Goal: Transaction & Acquisition: Purchase product/service

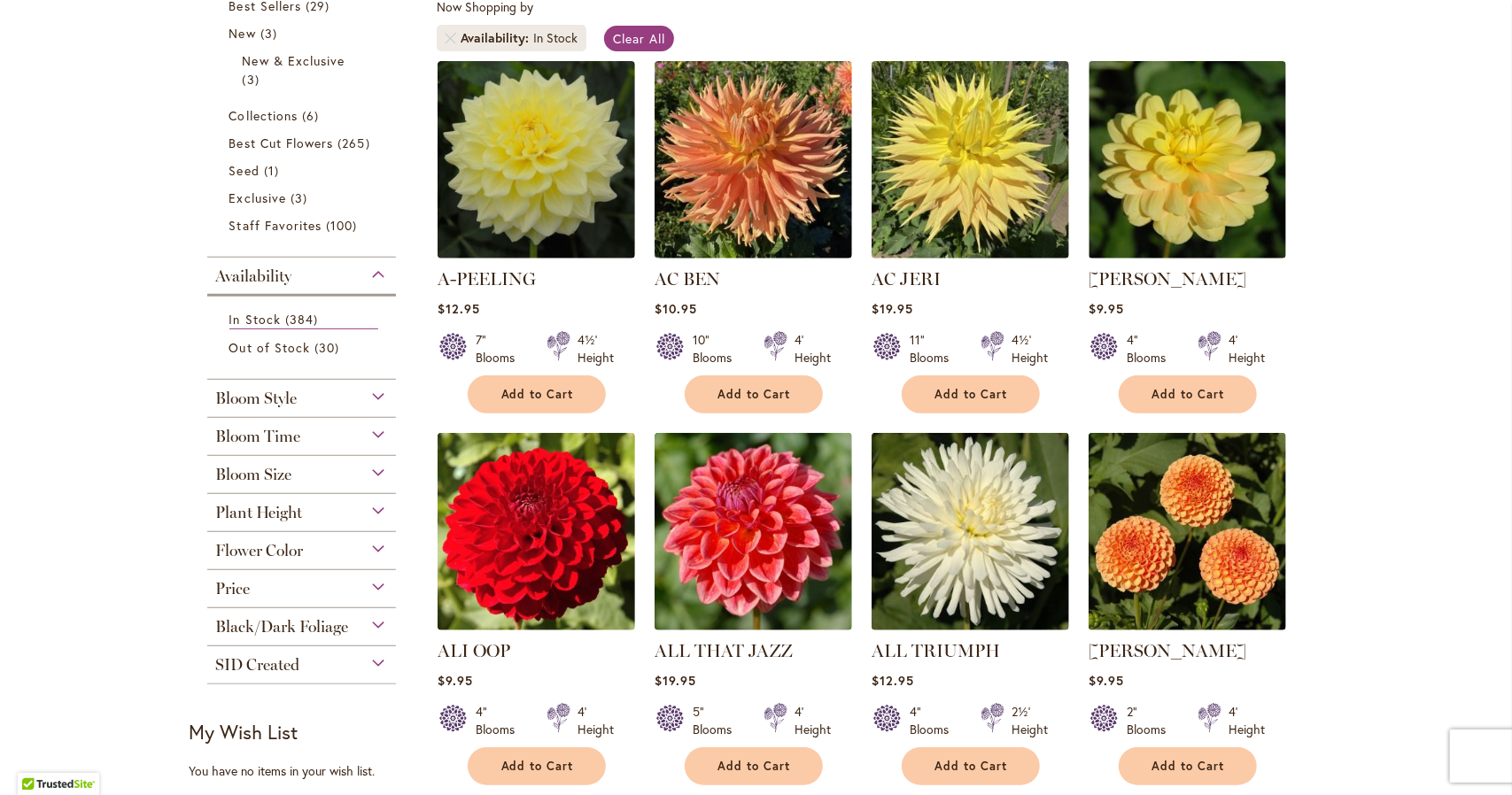
scroll to position [177, 0]
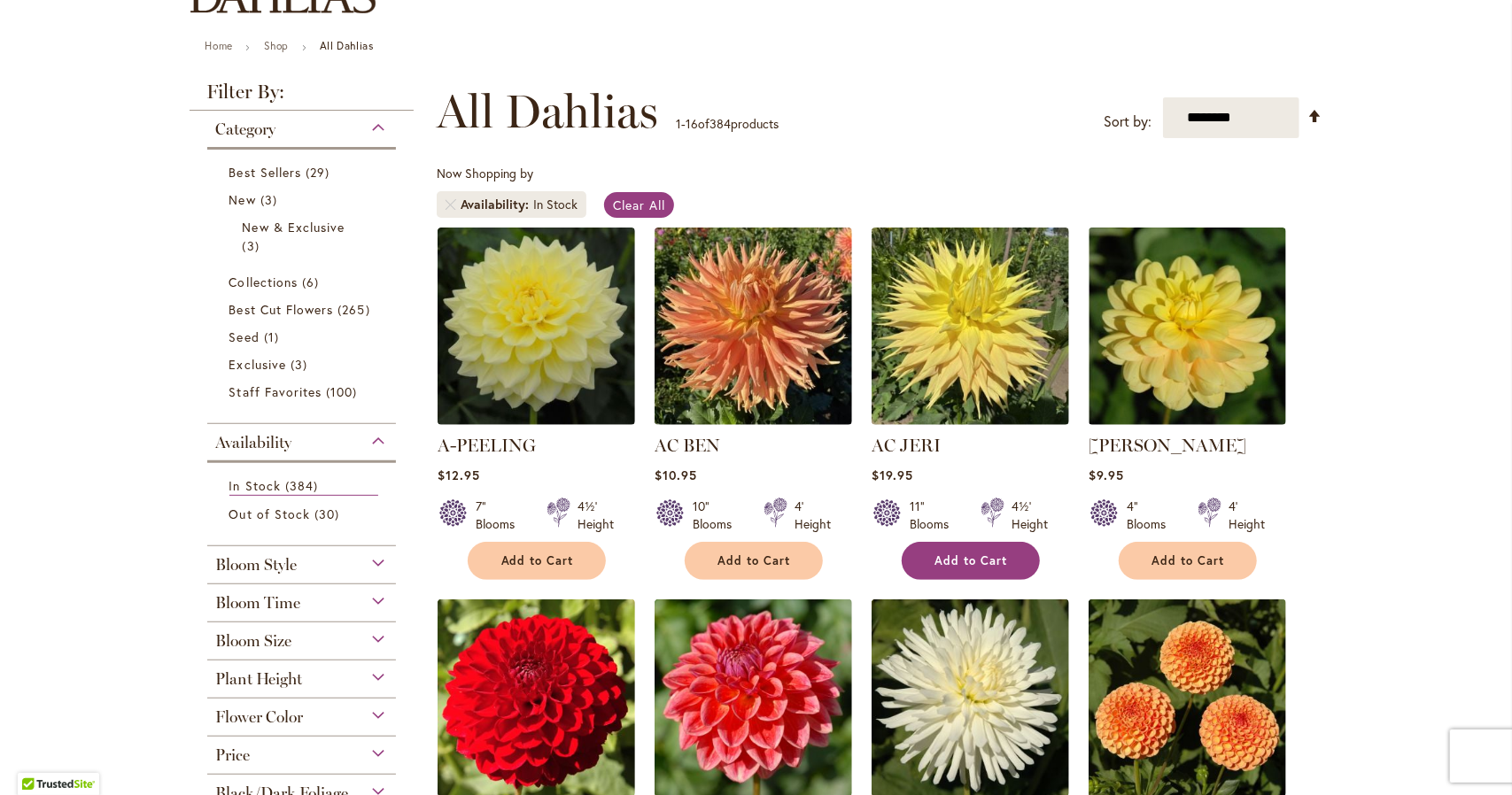
type input "**********"
click at [950, 564] on span "Add to Cart" at bounding box center [972, 561] width 73 height 15
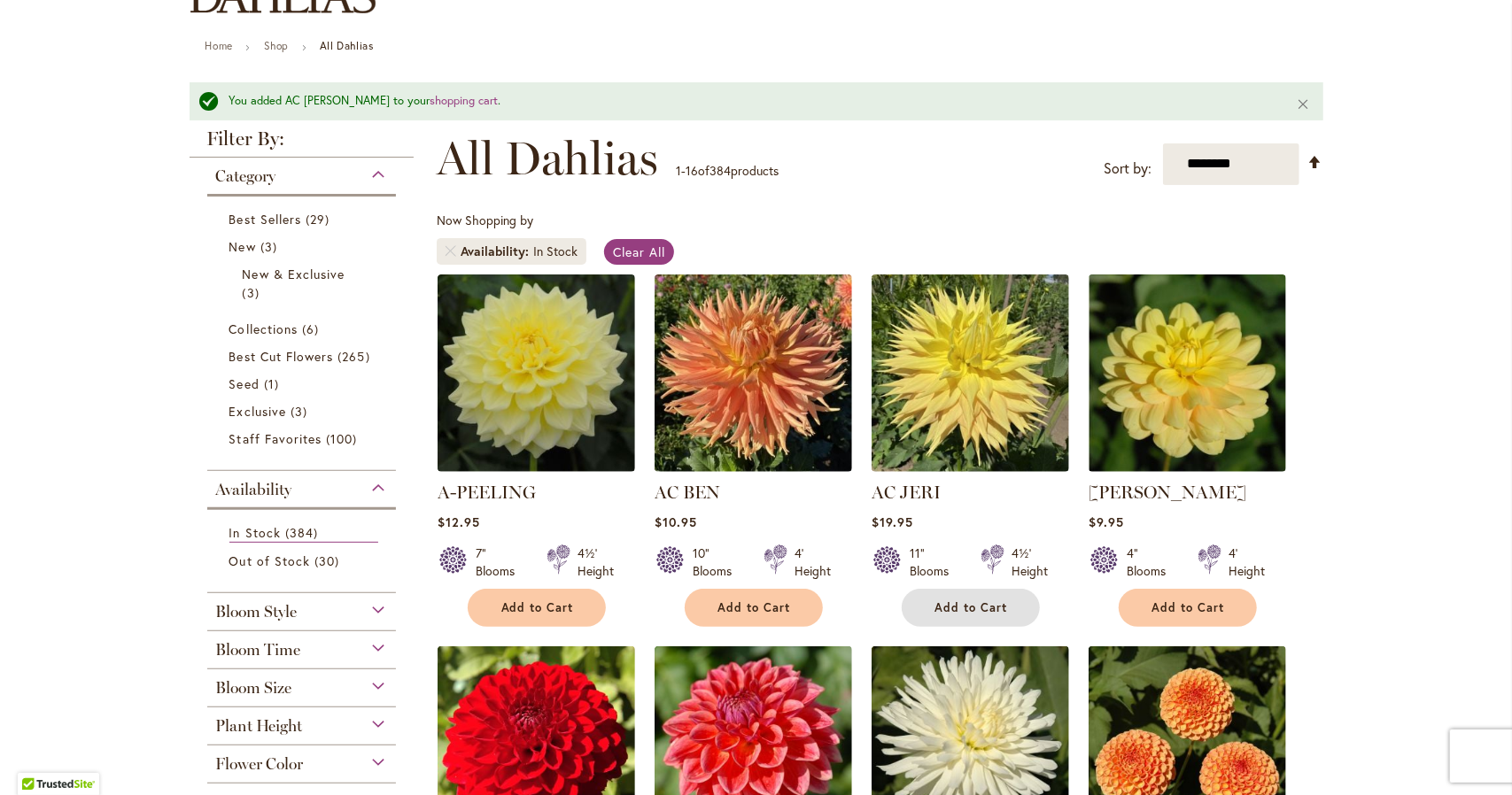
scroll to position [0, 0]
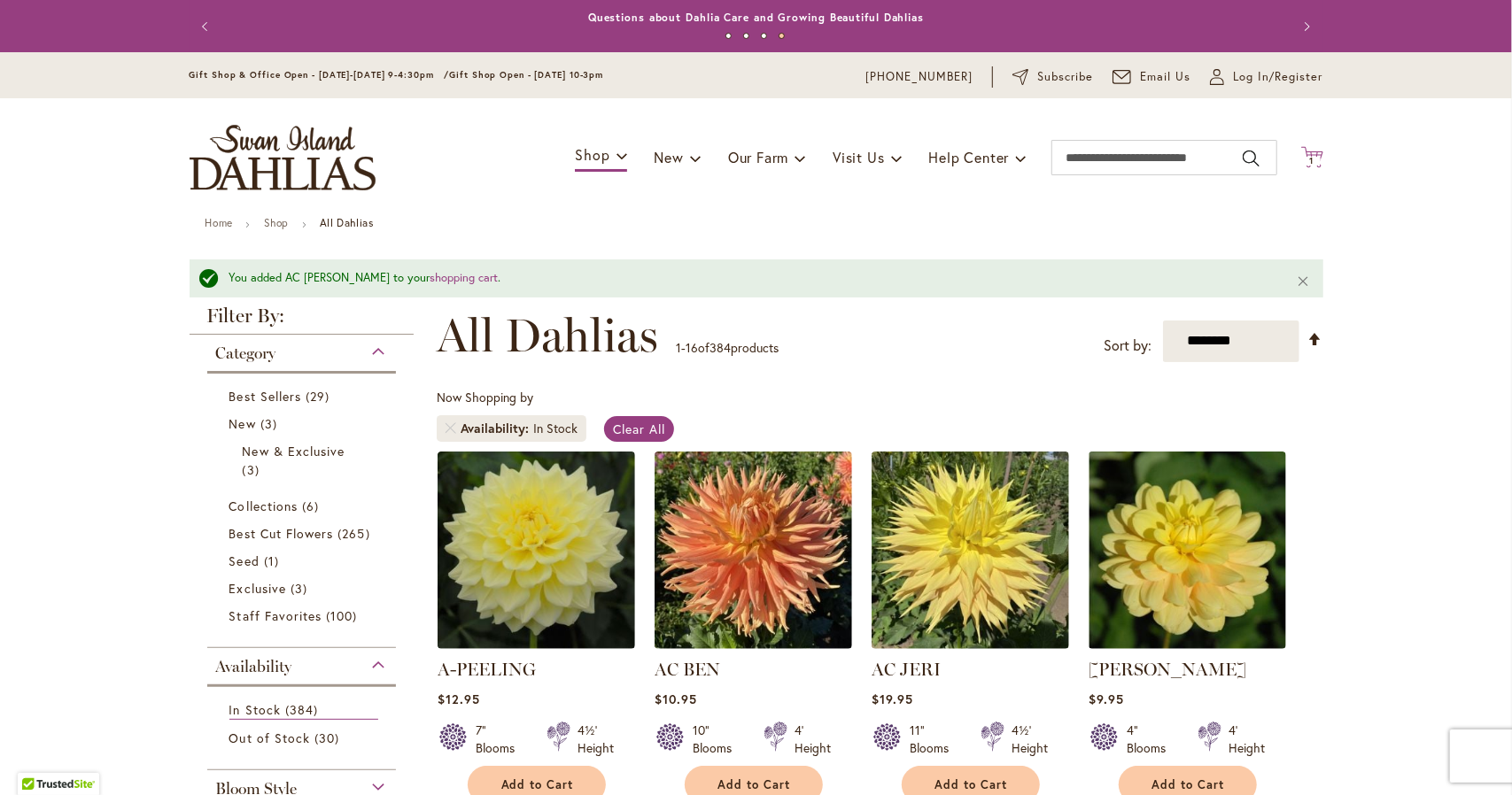
click at [1310, 158] on span "1" at bounding box center [1312, 161] width 5 height 12
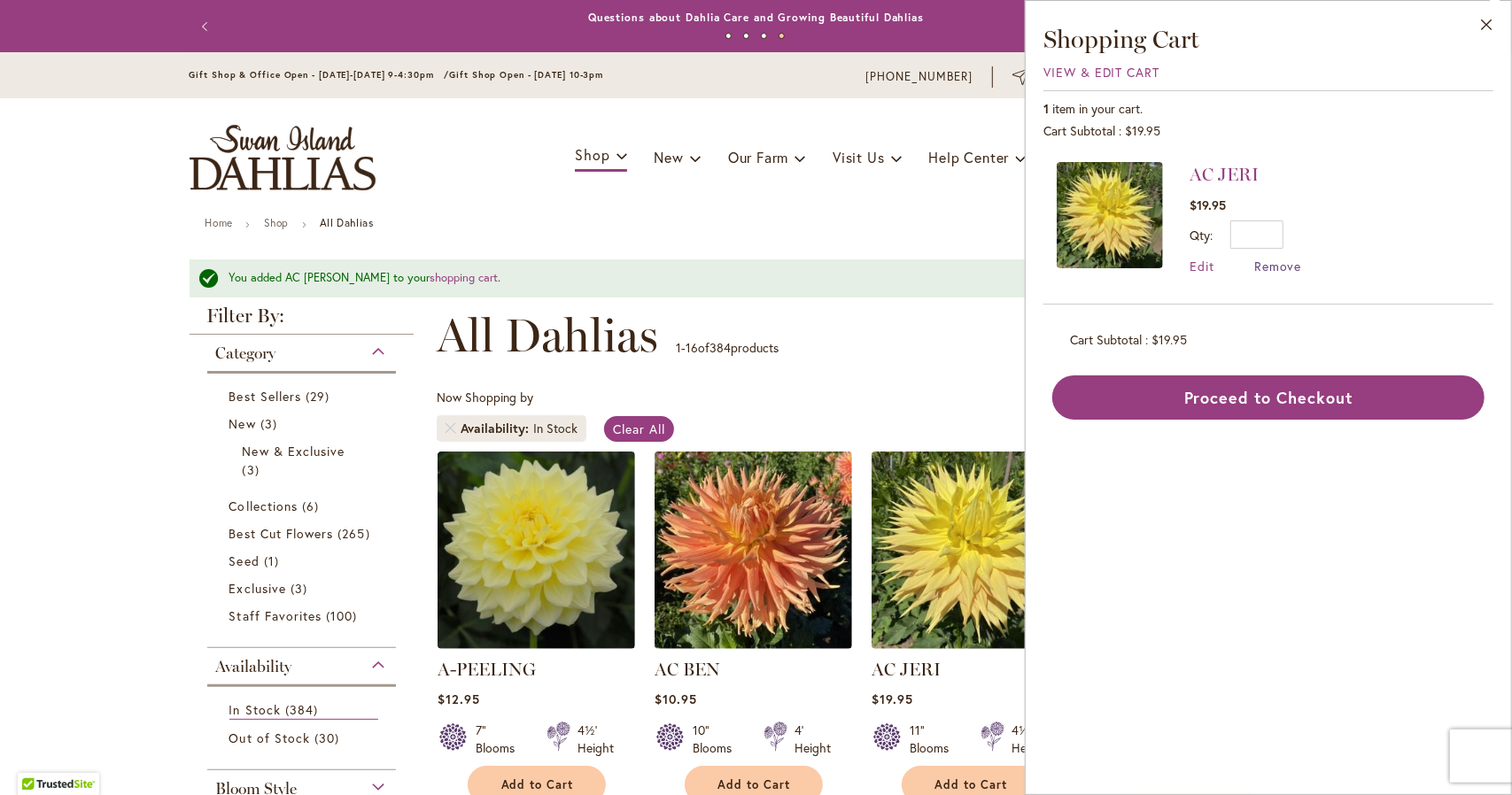
click at [1276, 270] on span "Remove" at bounding box center [1278, 266] width 48 height 17
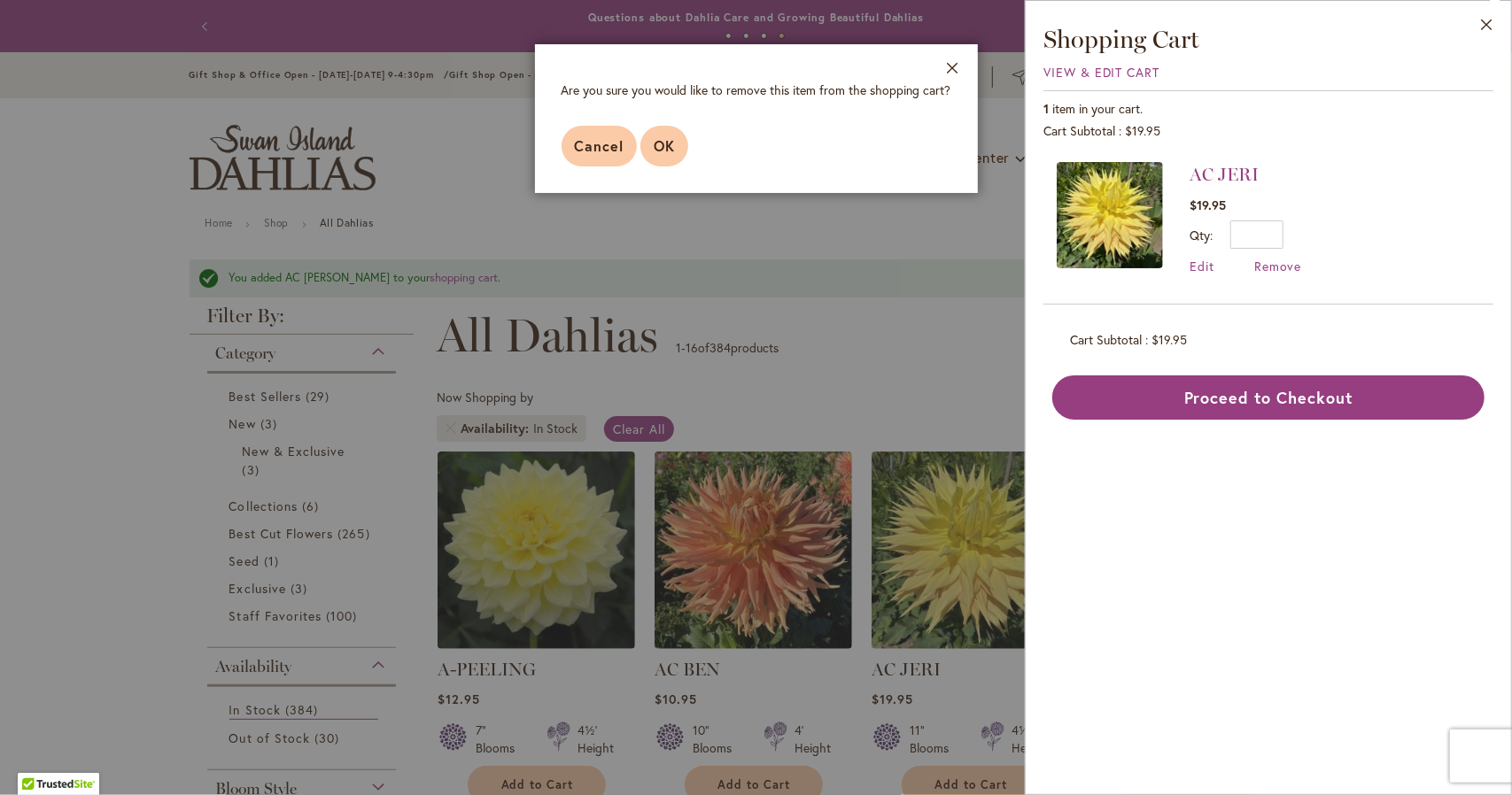
click at [673, 129] on button "OK" at bounding box center [664, 146] width 48 height 40
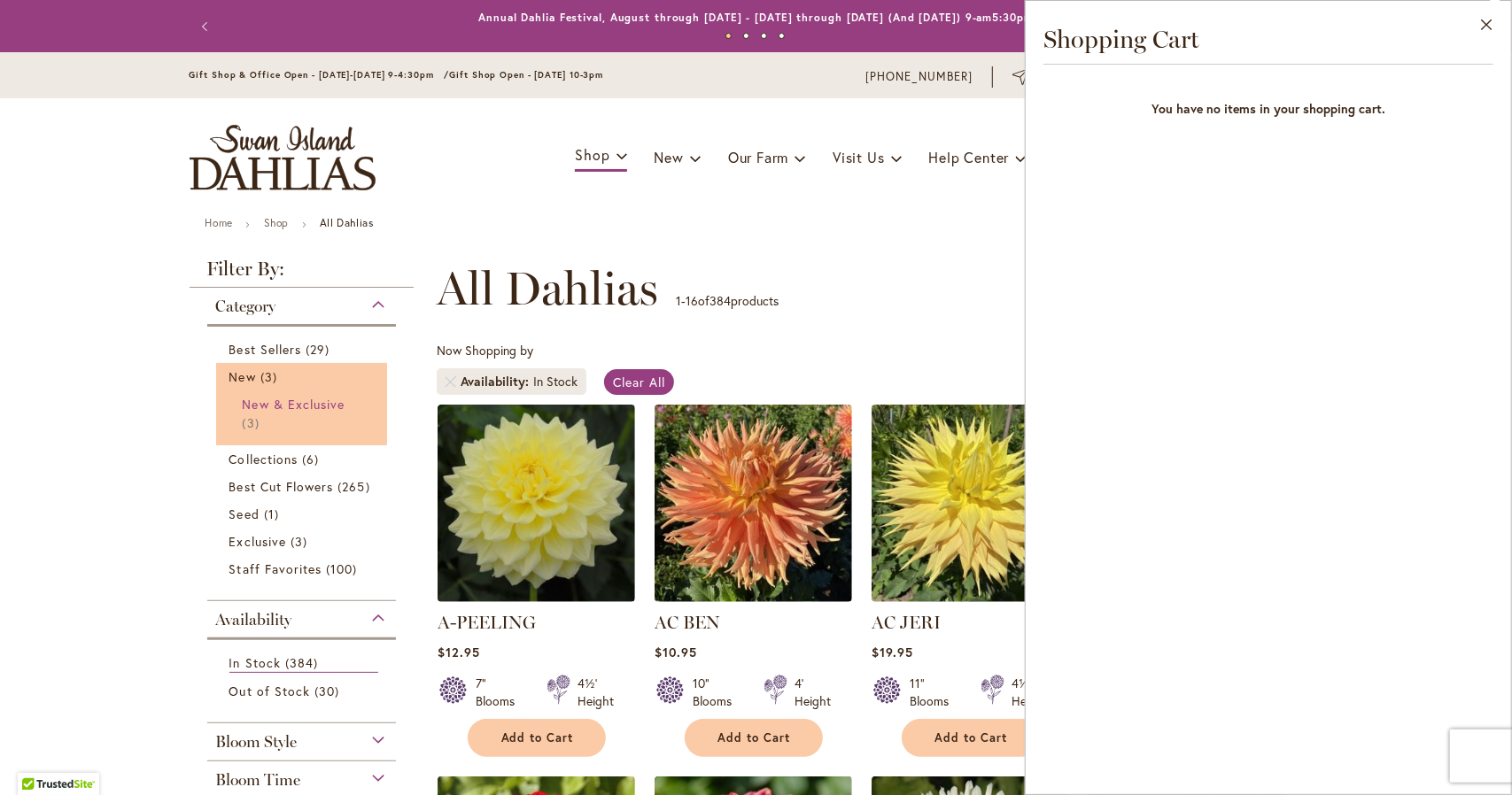
click at [257, 401] on span "New & Exclusive" at bounding box center [294, 403] width 102 height 17
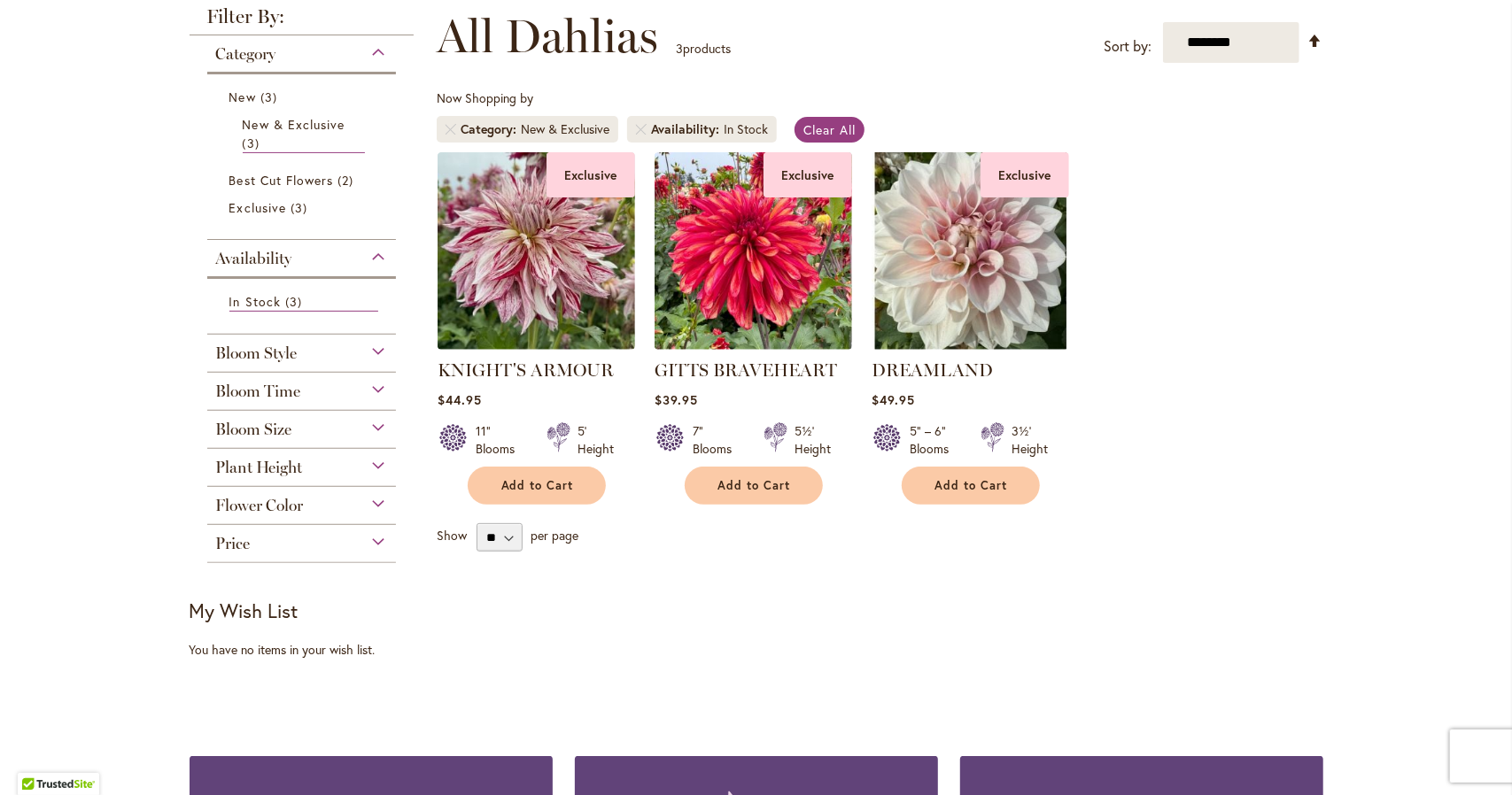
scroll to position [177, 0]
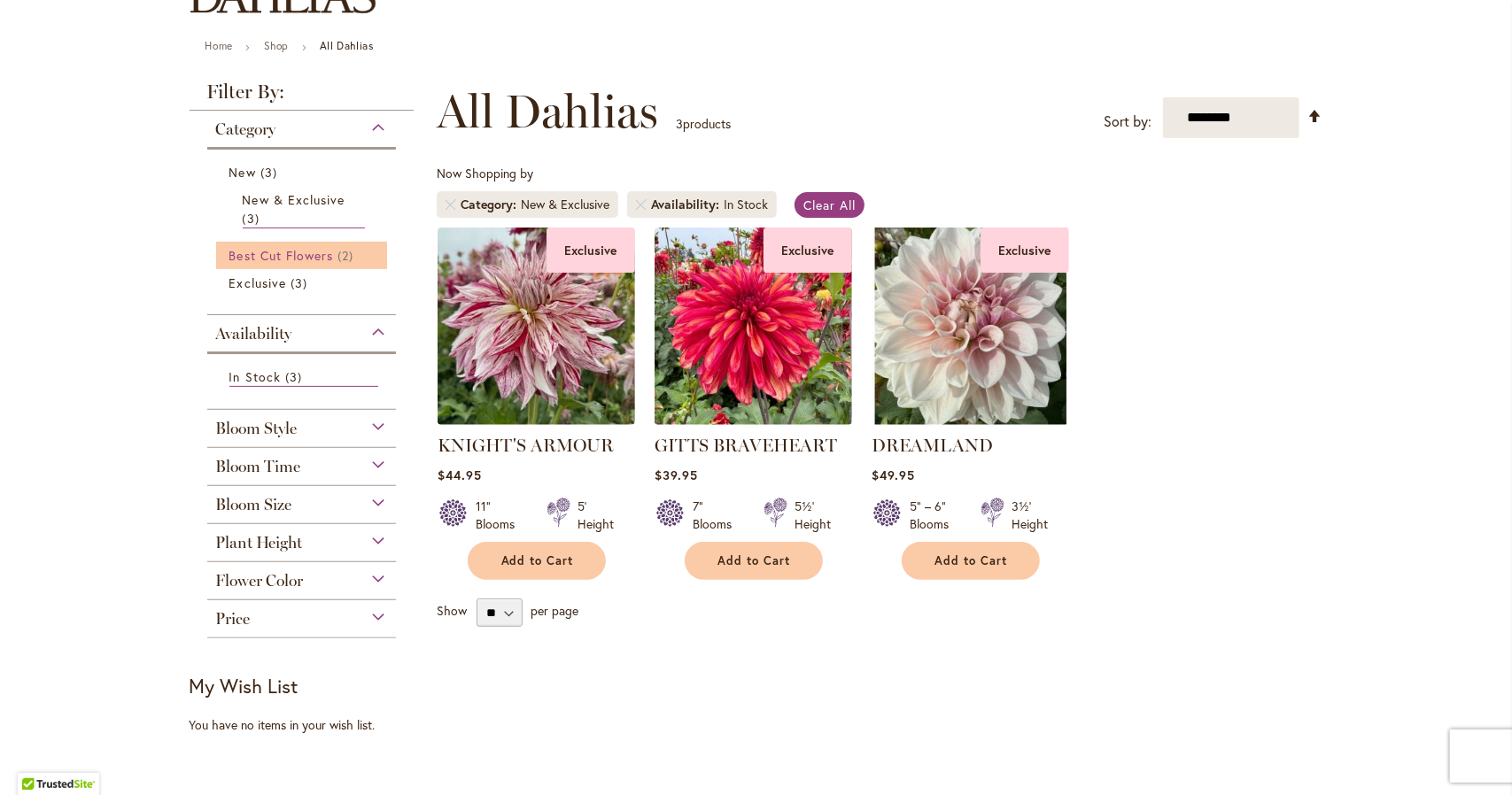
type input "**********"
click at [297, 259] on span "Best Cut Flowers" at bounding box center [282, 255] width 104 height 17
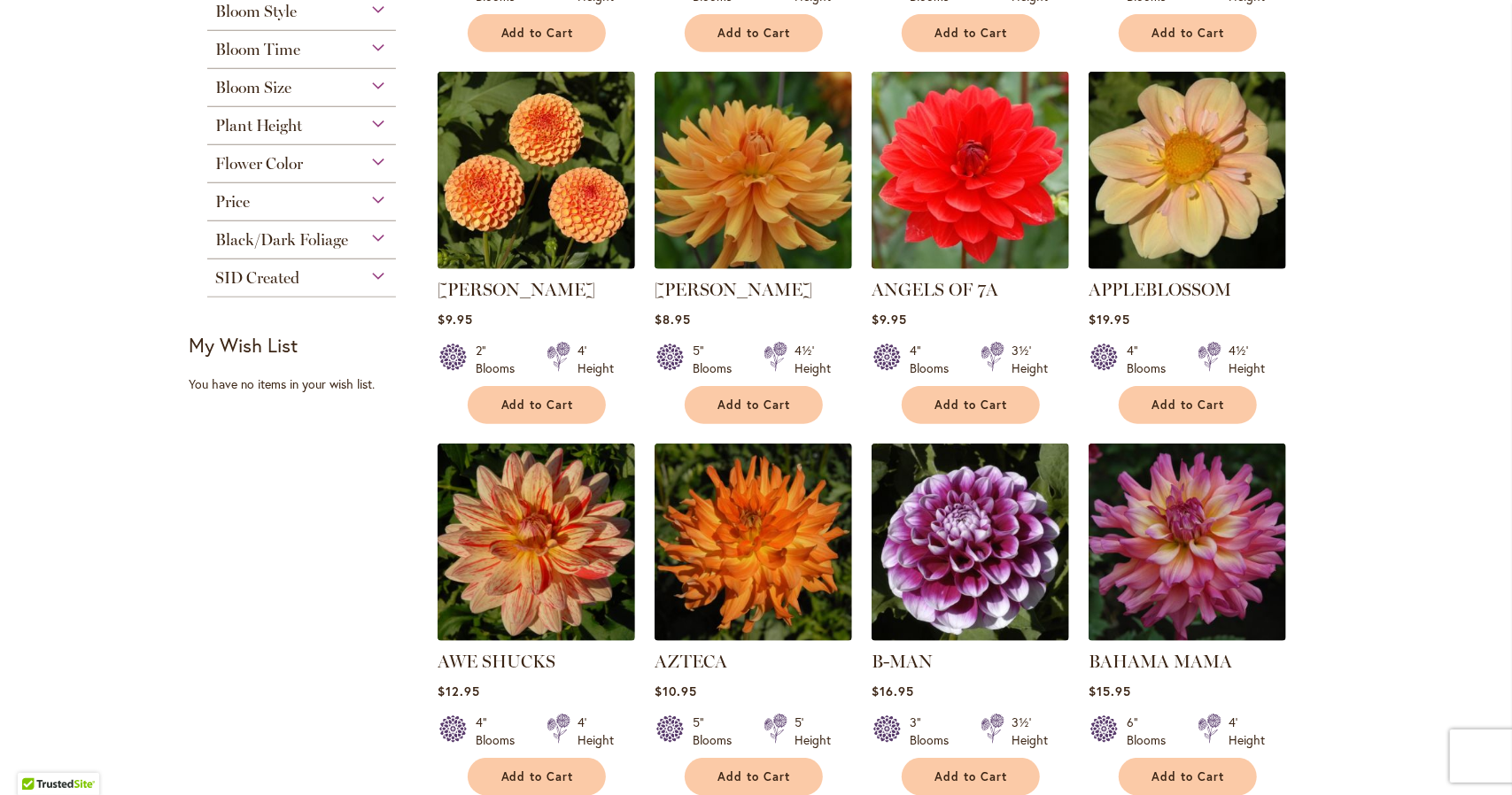
scroll to position [974, 0]
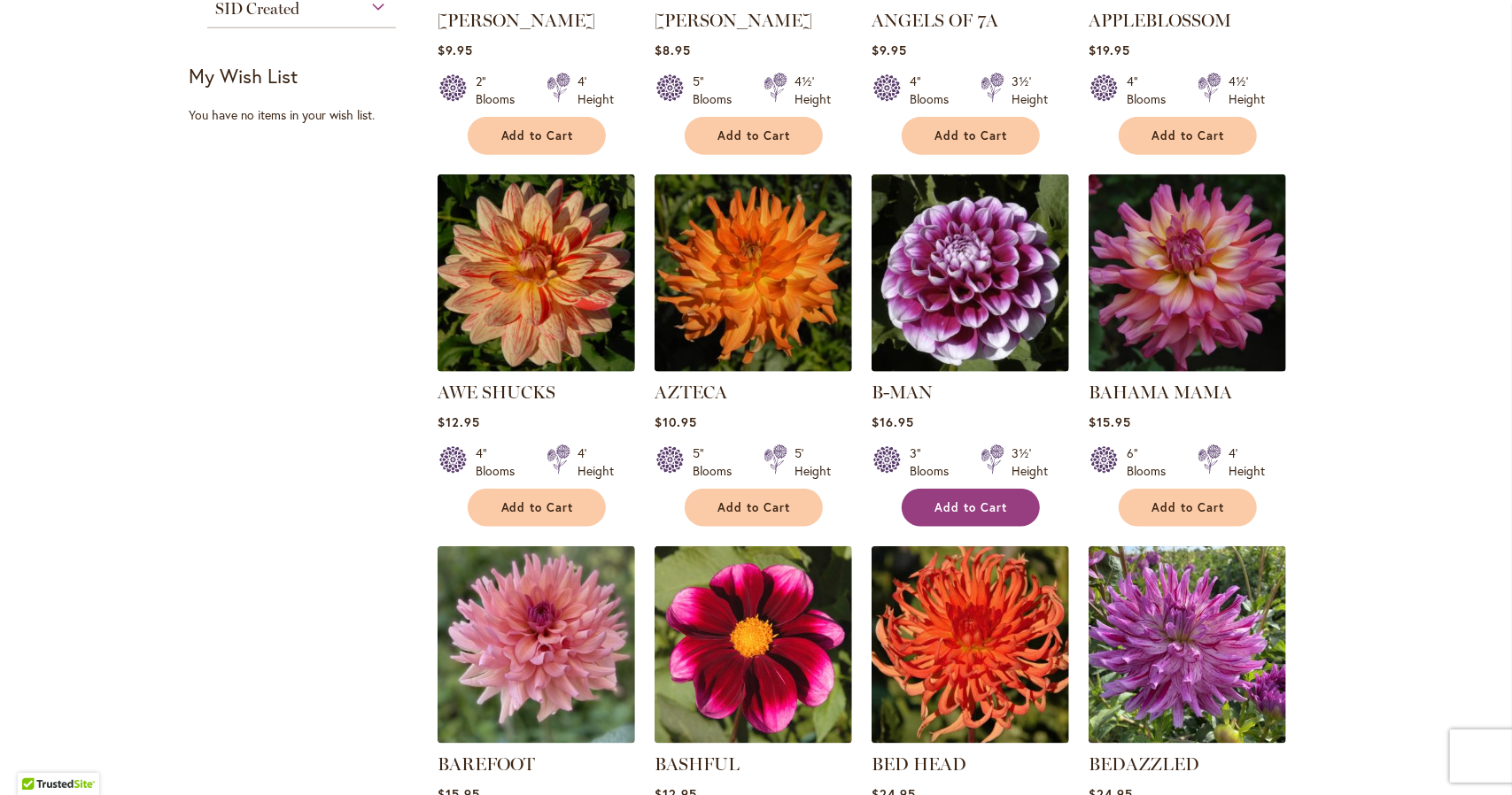
type input "**********"
click at [986, 512] on button "Add to Cart" at bounding box center [971, 508] width 138 height 38
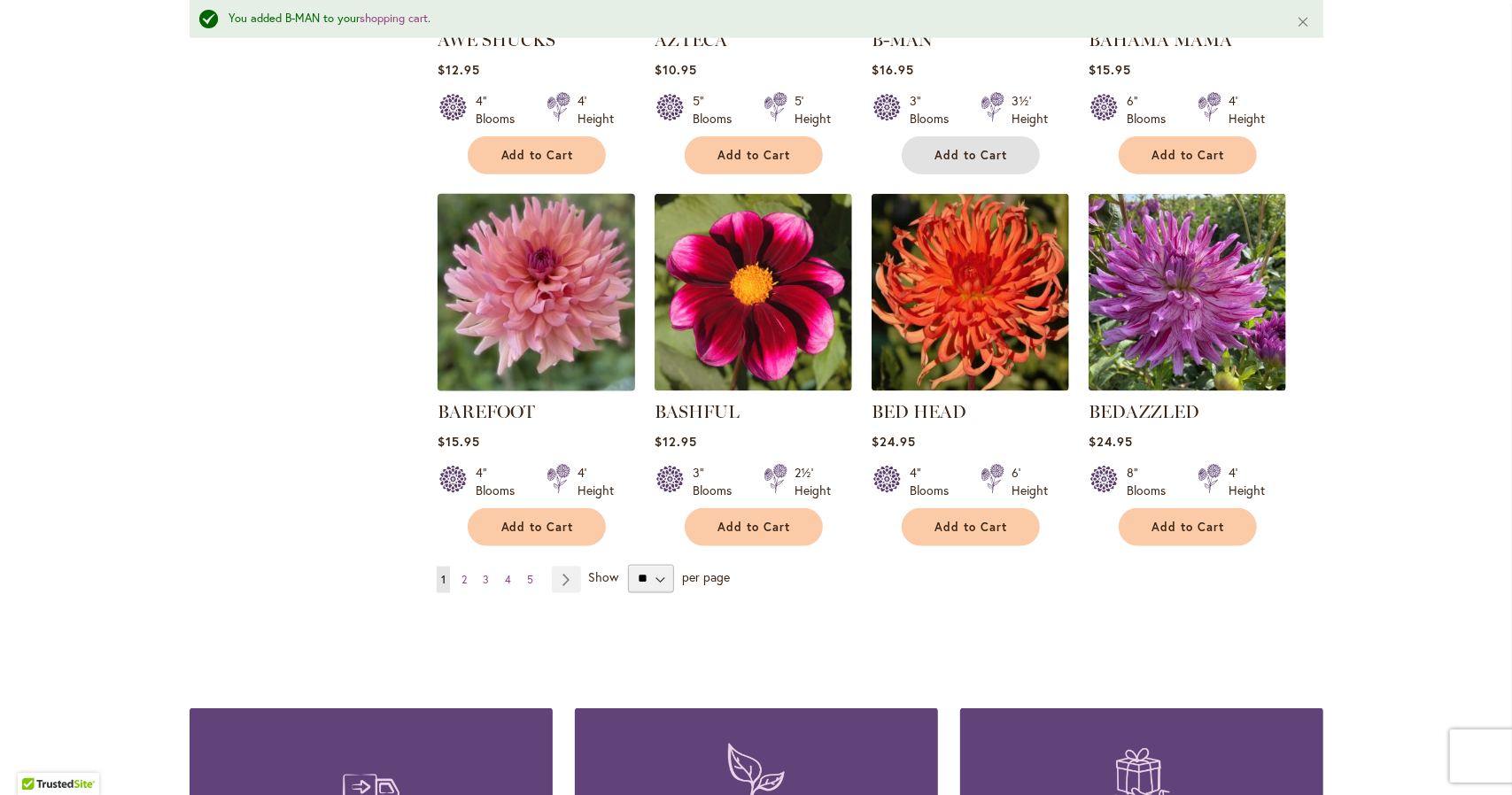
scroll to position [1375, 0]
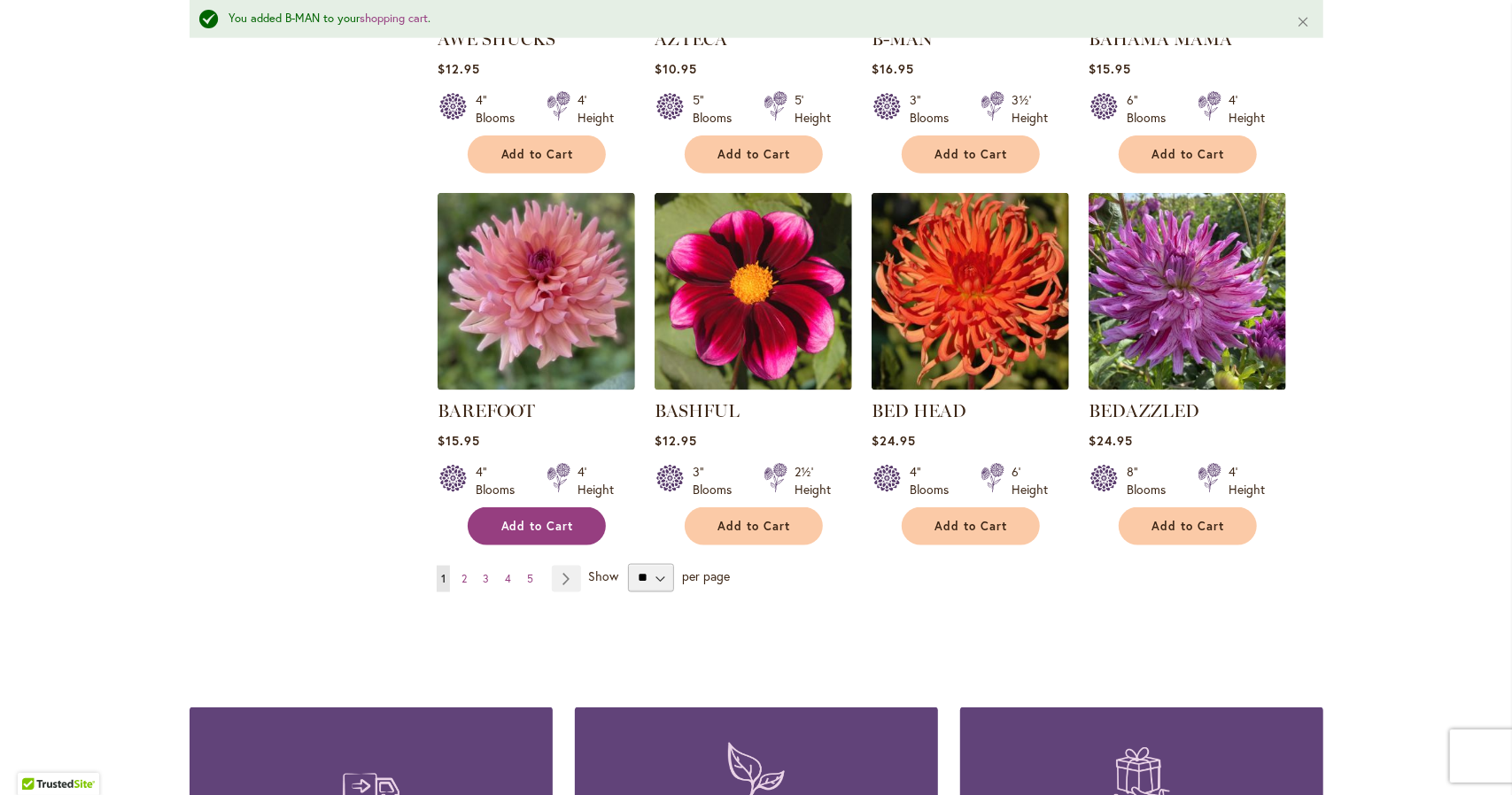
click at [543, 521] on span "Add to Cart" at bounding box center [537, 525] width 73 height 15
click at [562, 579] on link "Page Next" at bounding box center [567, 579] width 30 height 27
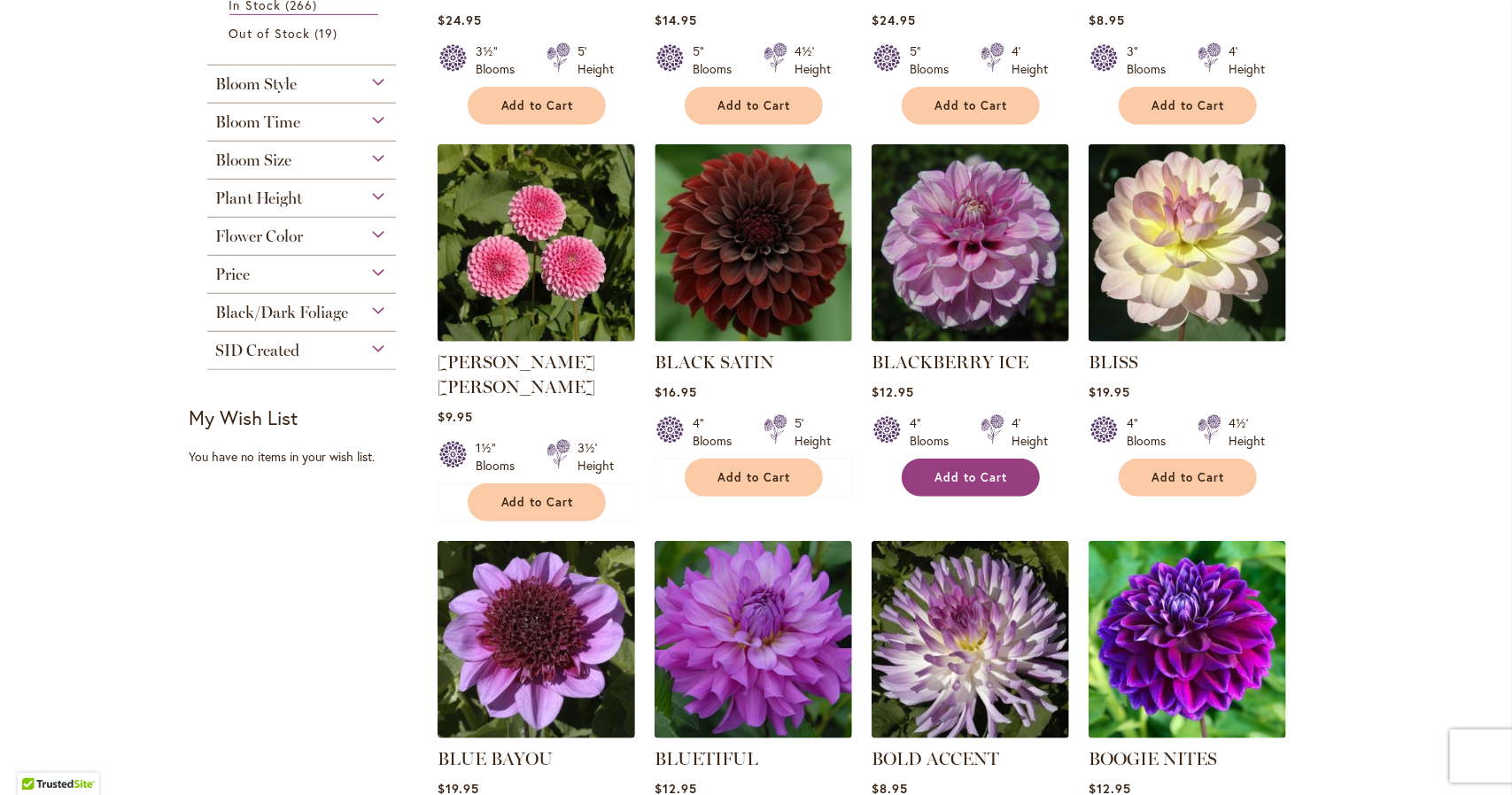
scroll to position [797, 0]
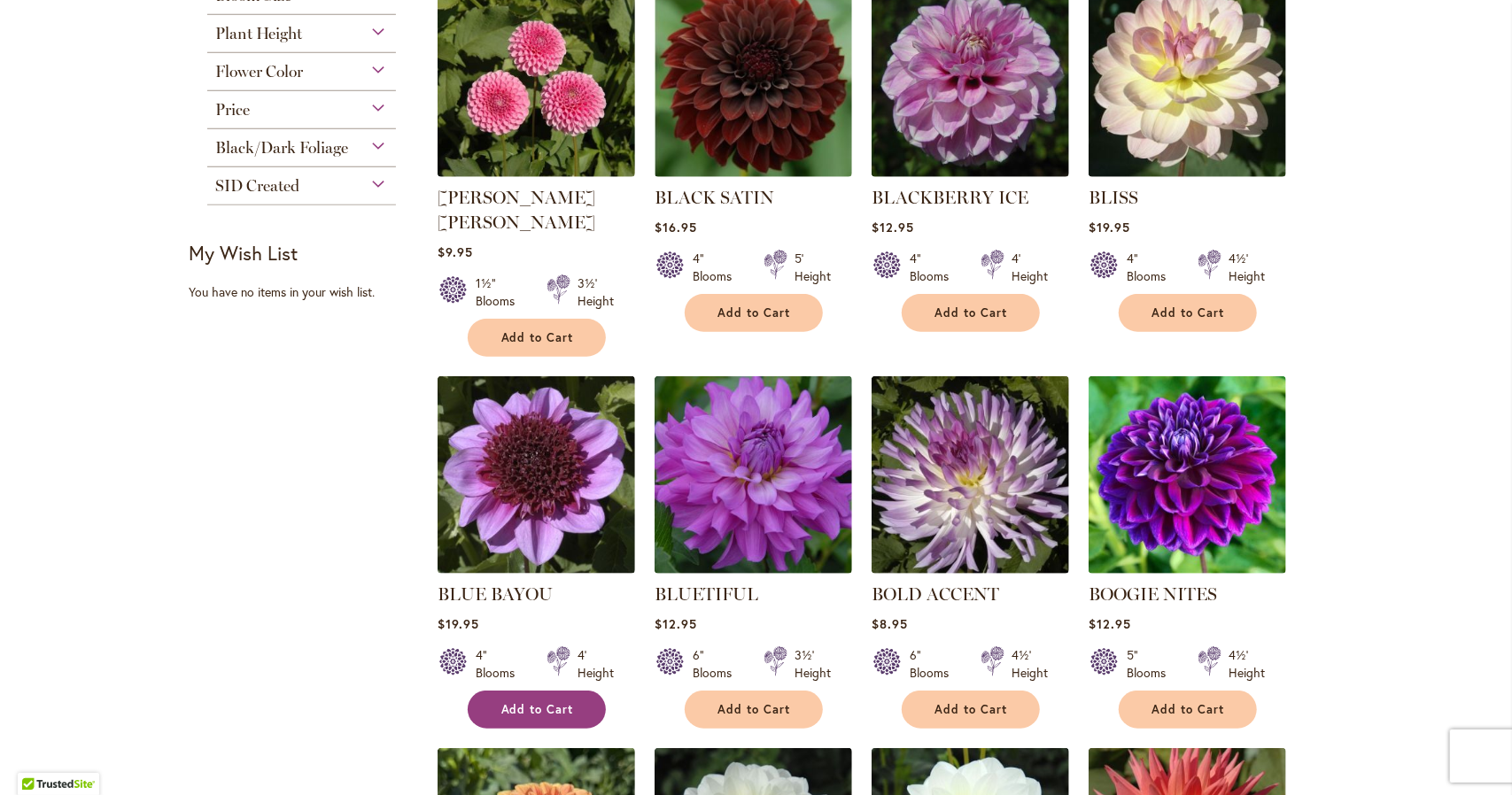
type input "**********"
click at [504, 703] on span "Add to Cart" at bounding box center [537, 709] width 73 height 15
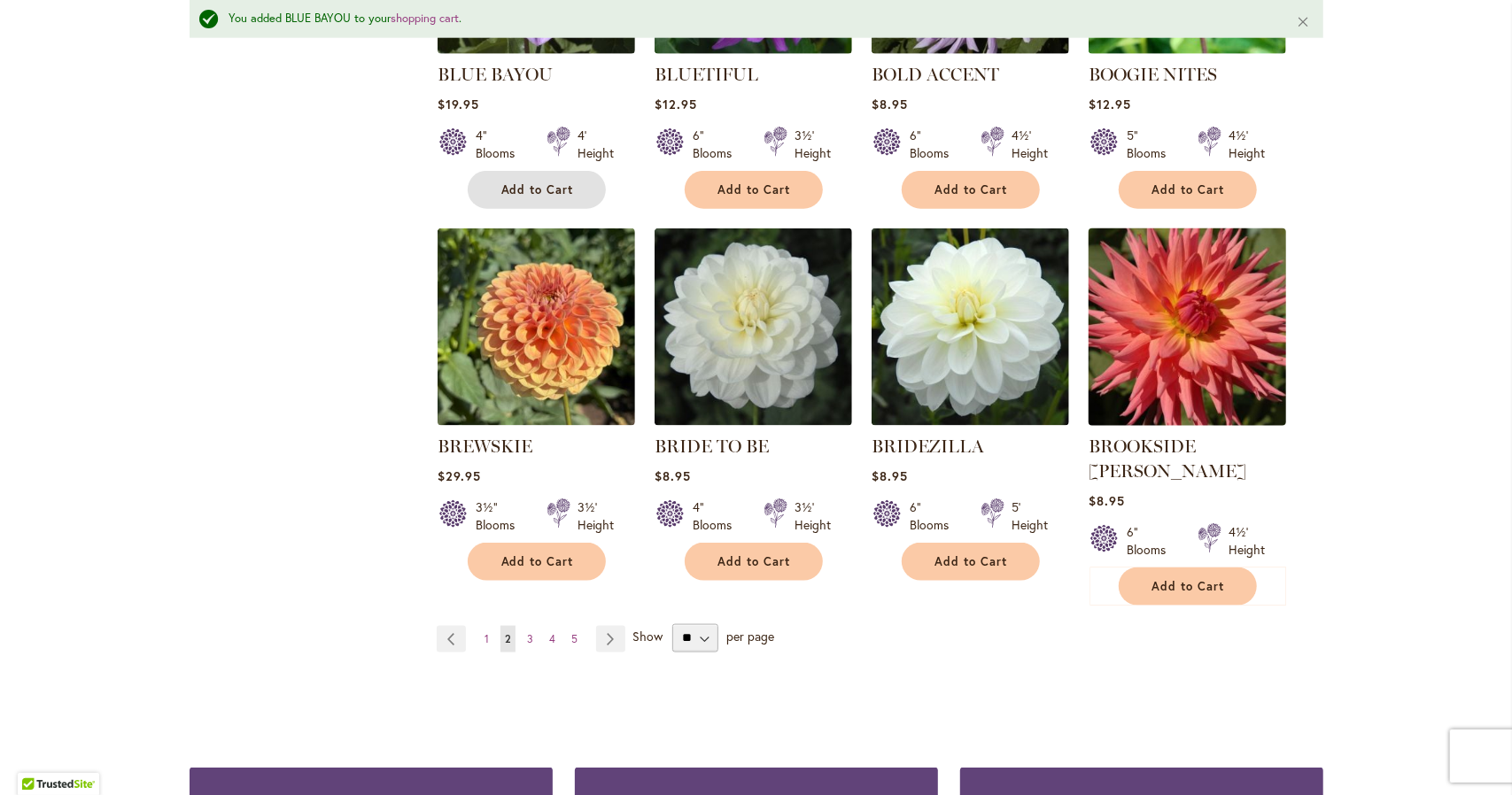
scroll to position [1375, 0]
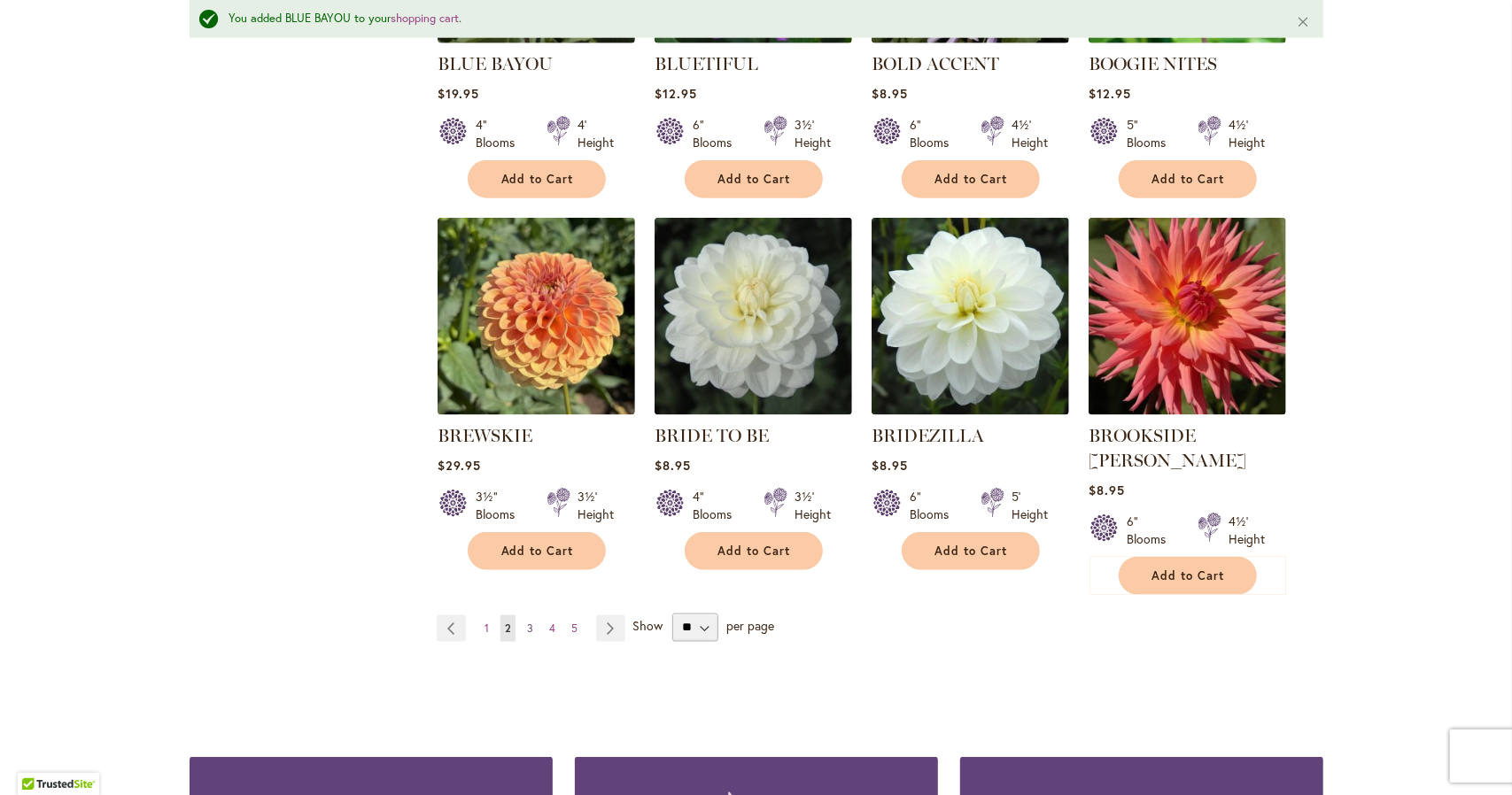
click at [528, 616] on link "Page 3" at bounding box center [530, 629] width 15 height 27
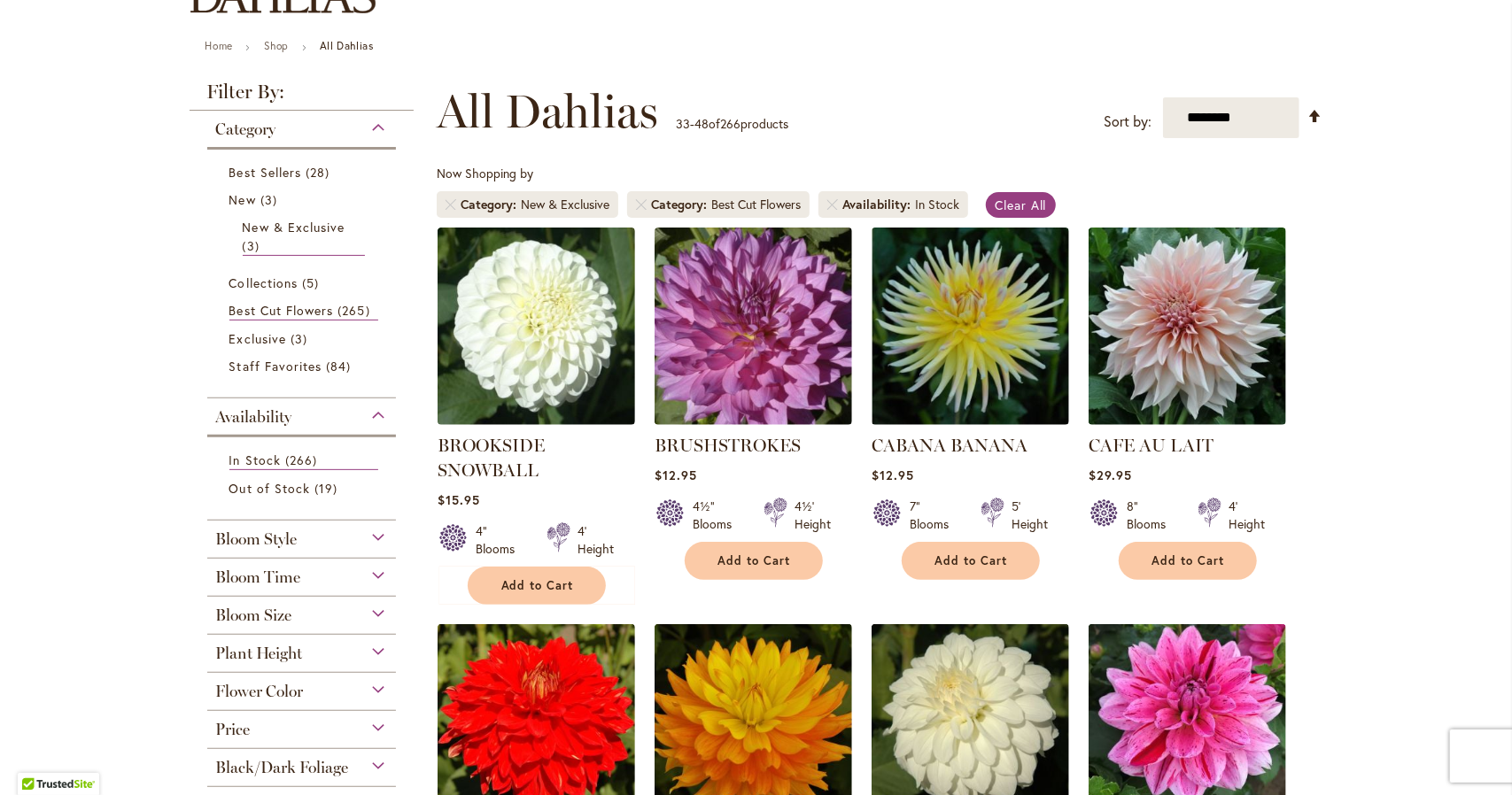
scroll to position [531, 0]
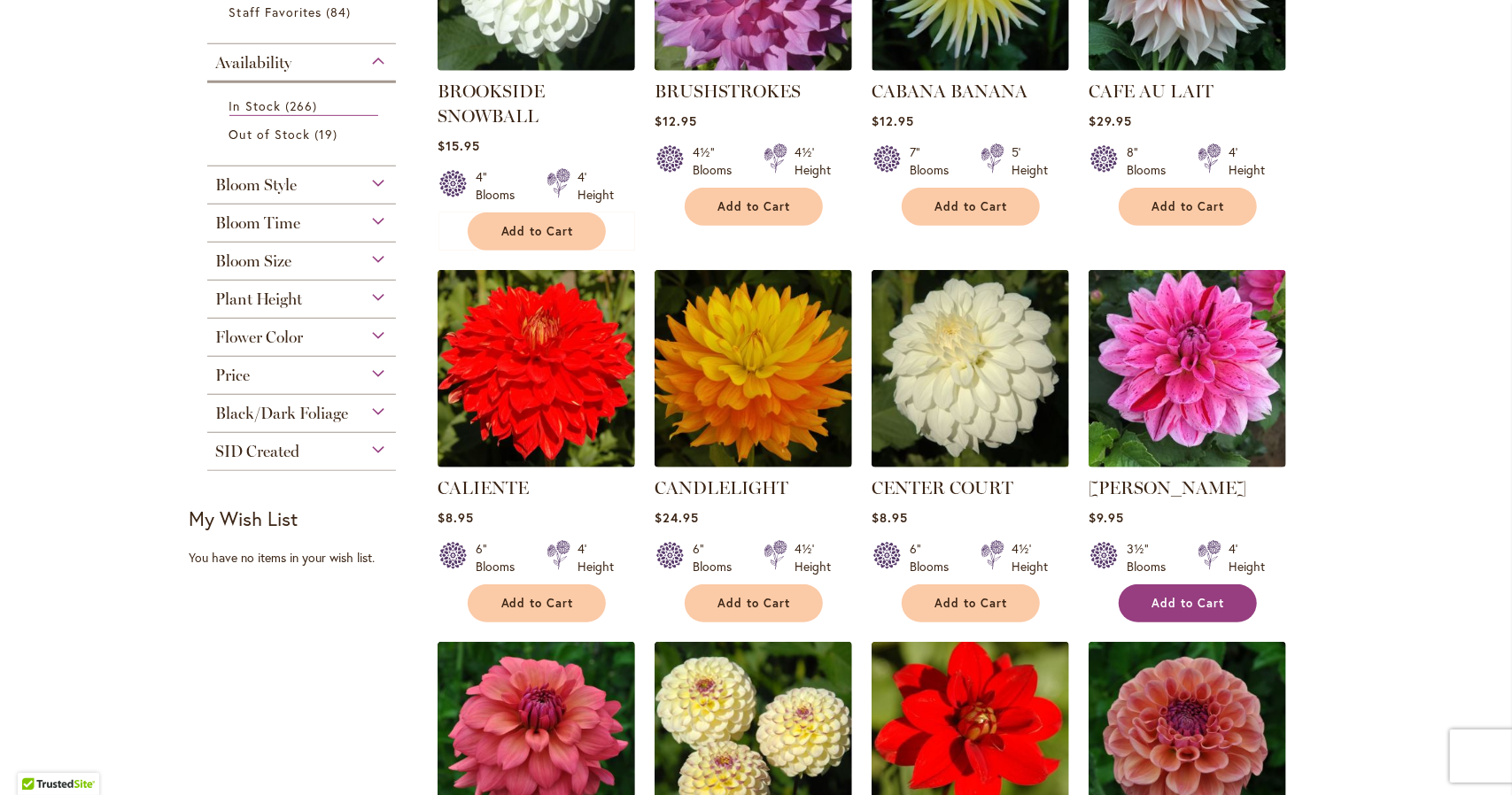
type input "**********"
click at [1173, 602] on span "Add to Cart" at bounding box center [1189, 603] width 73 height 15
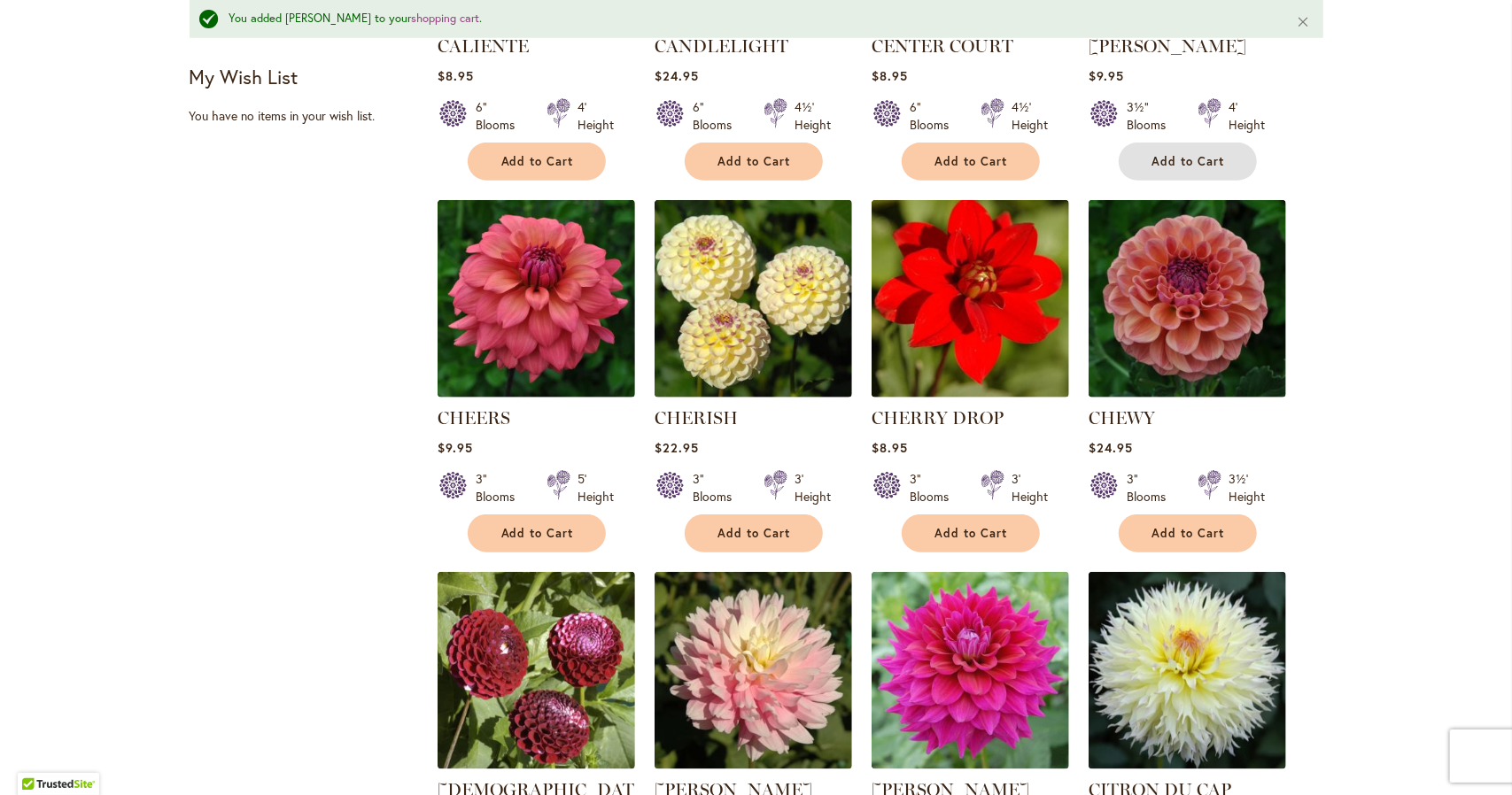
scroll to position [1020, 0]
click at [563, 527] on span "Add to Cart" at bounding box center [537, 533] width 73 height 15
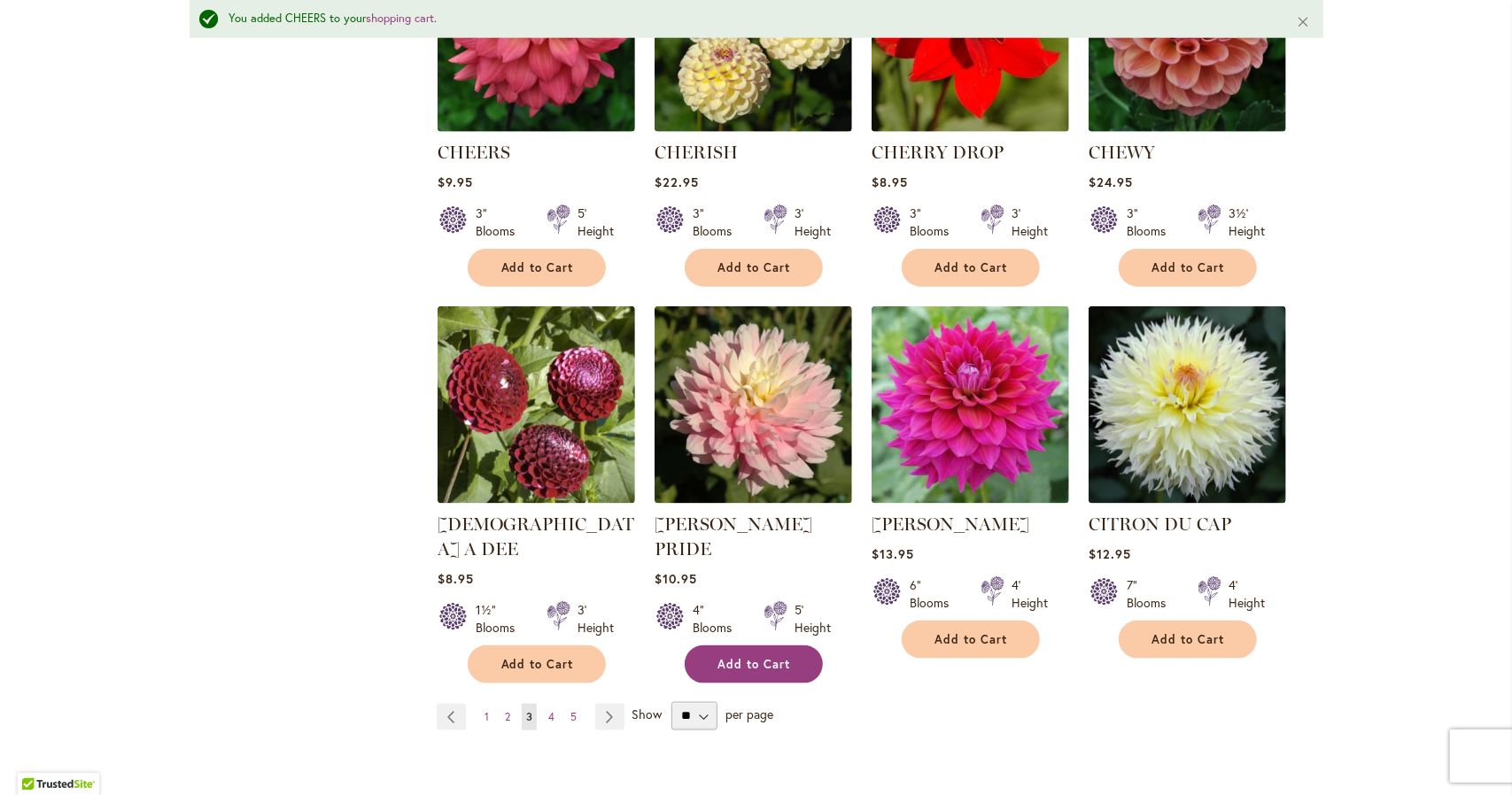
click at [762, 645] on button "Add to Cart" at bounding box center [754, 664] width 138 height 38
click at [548, 710] on span "4" at bounding box center [551, 717] width 6 height 14
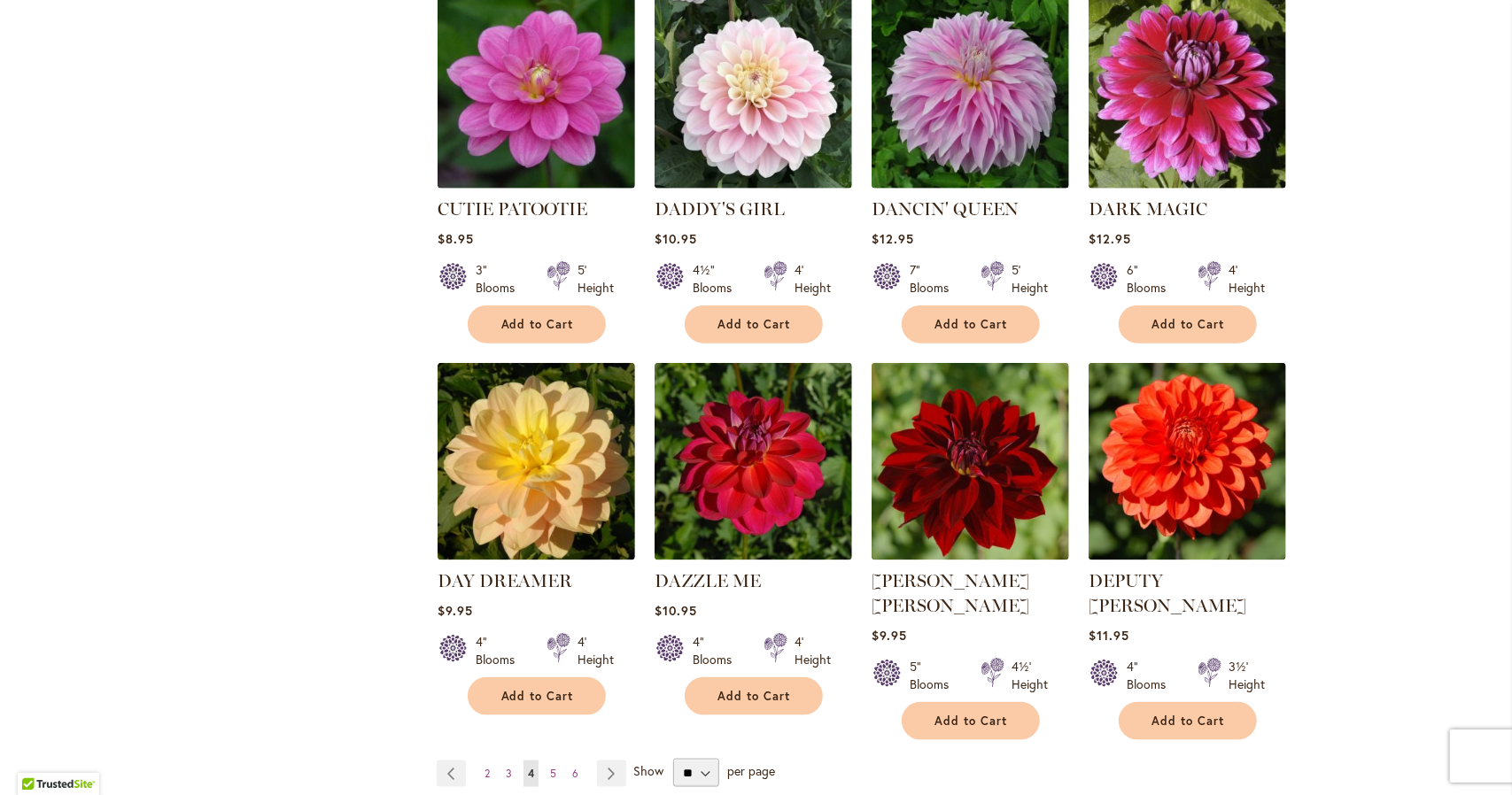
scroll to position [1417, 0]
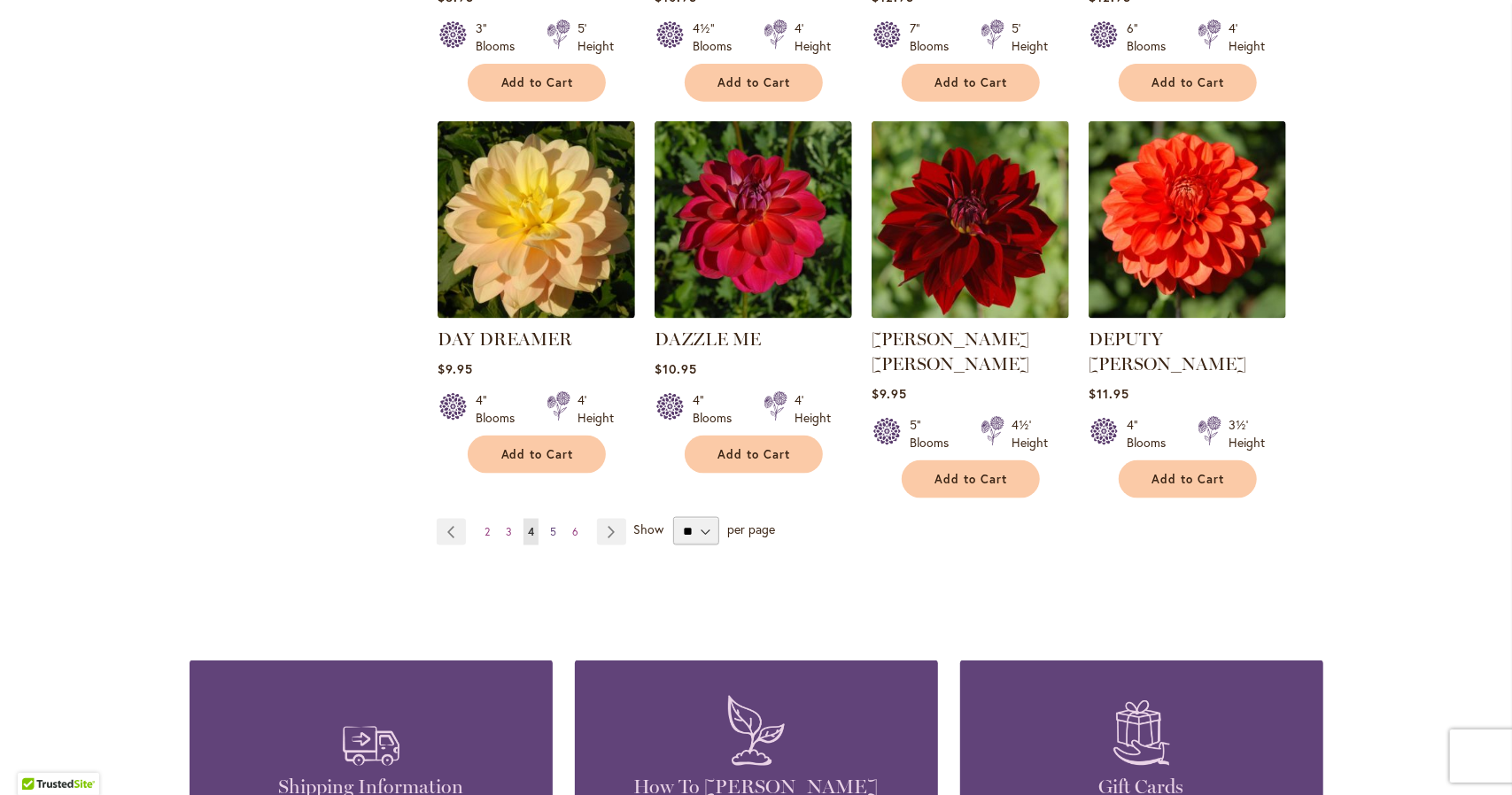
type input "**********"
click at [545, 519] on link "Page 5" at bounding box center [552, 531] width 15 height 27
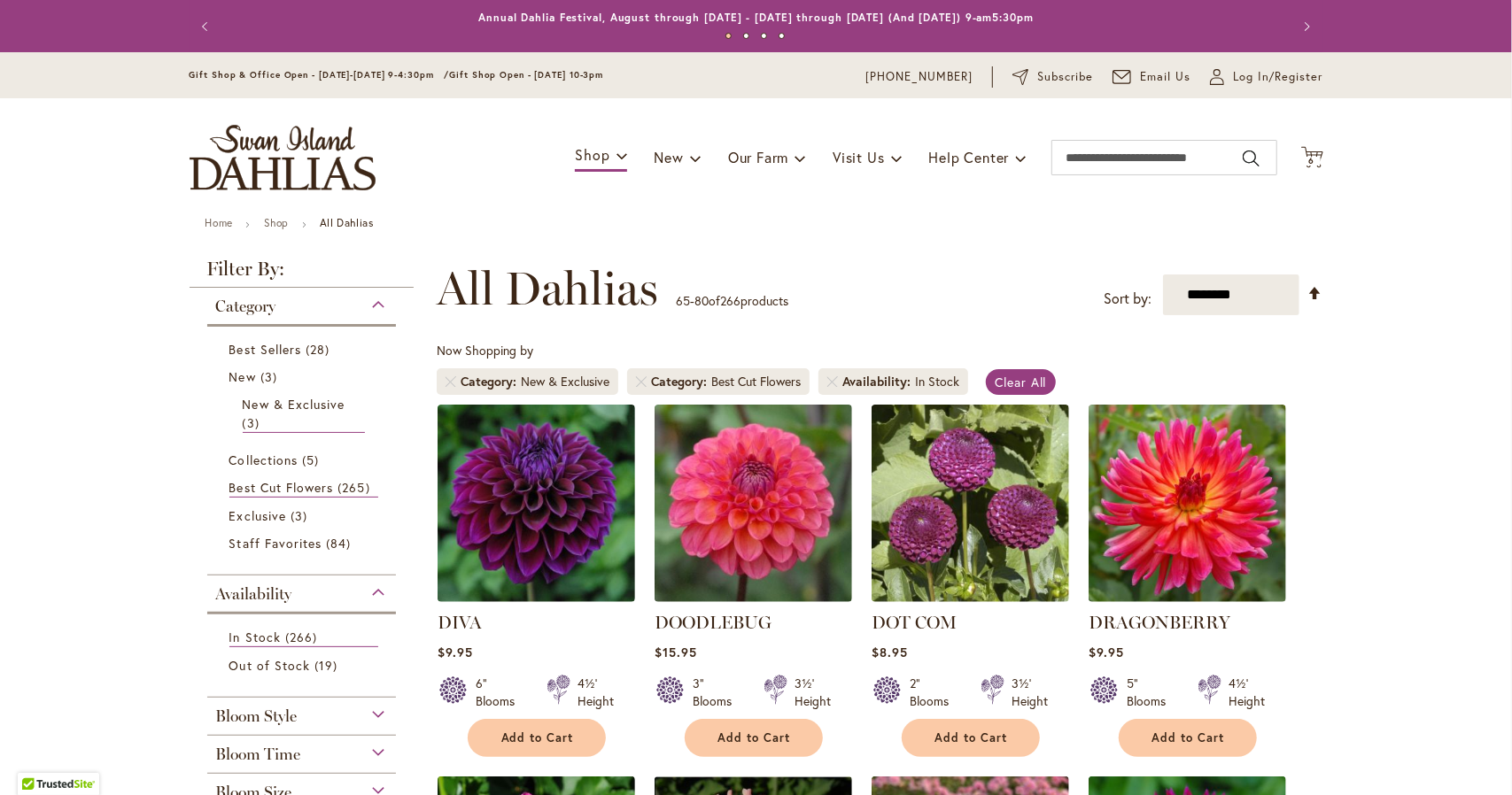
scroll to position [266, 0]
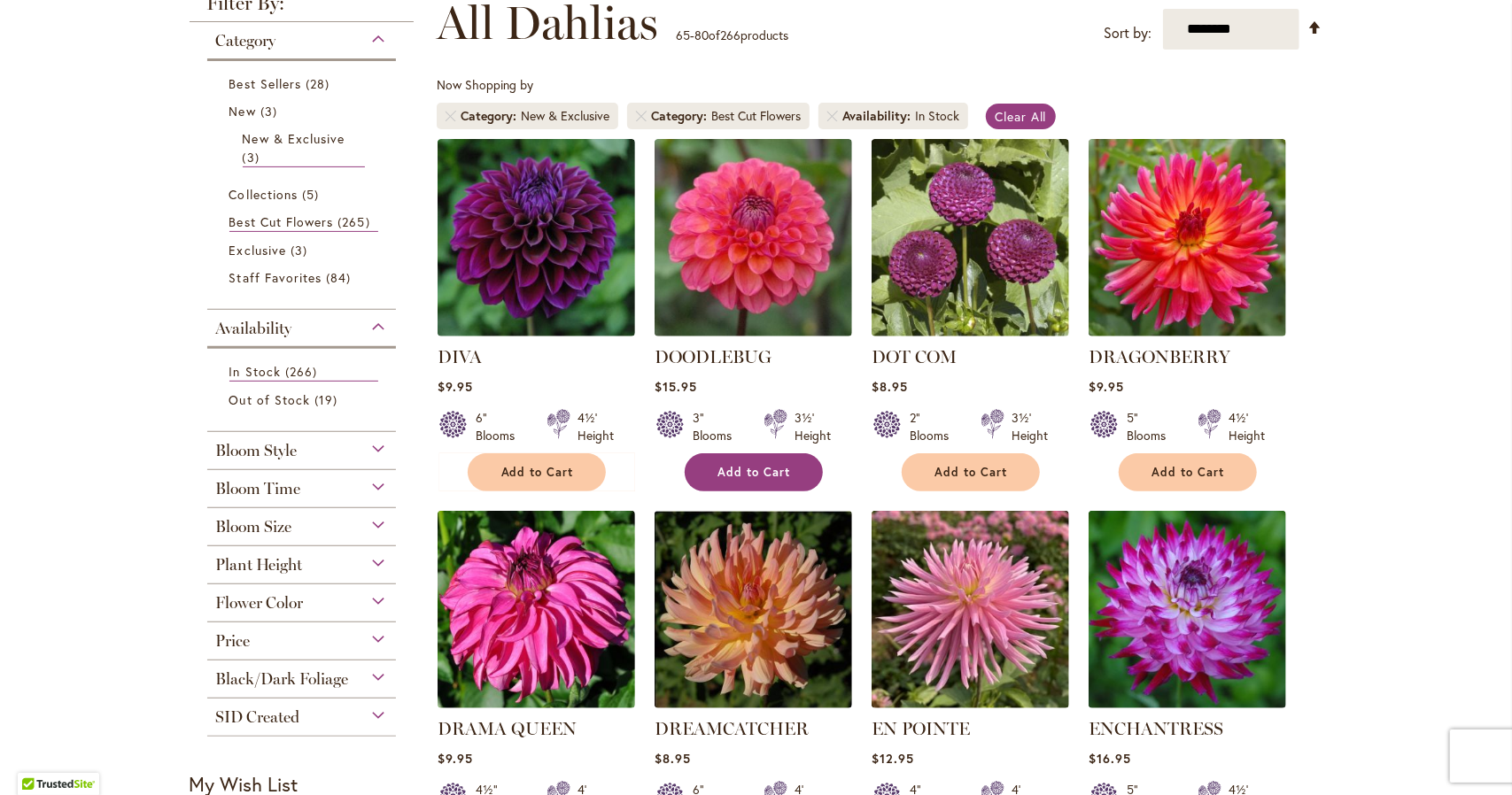
type input "**********"
click at [802, 467] on button "Add to Cart" at bounding box center [754, 472] width 138 height 38
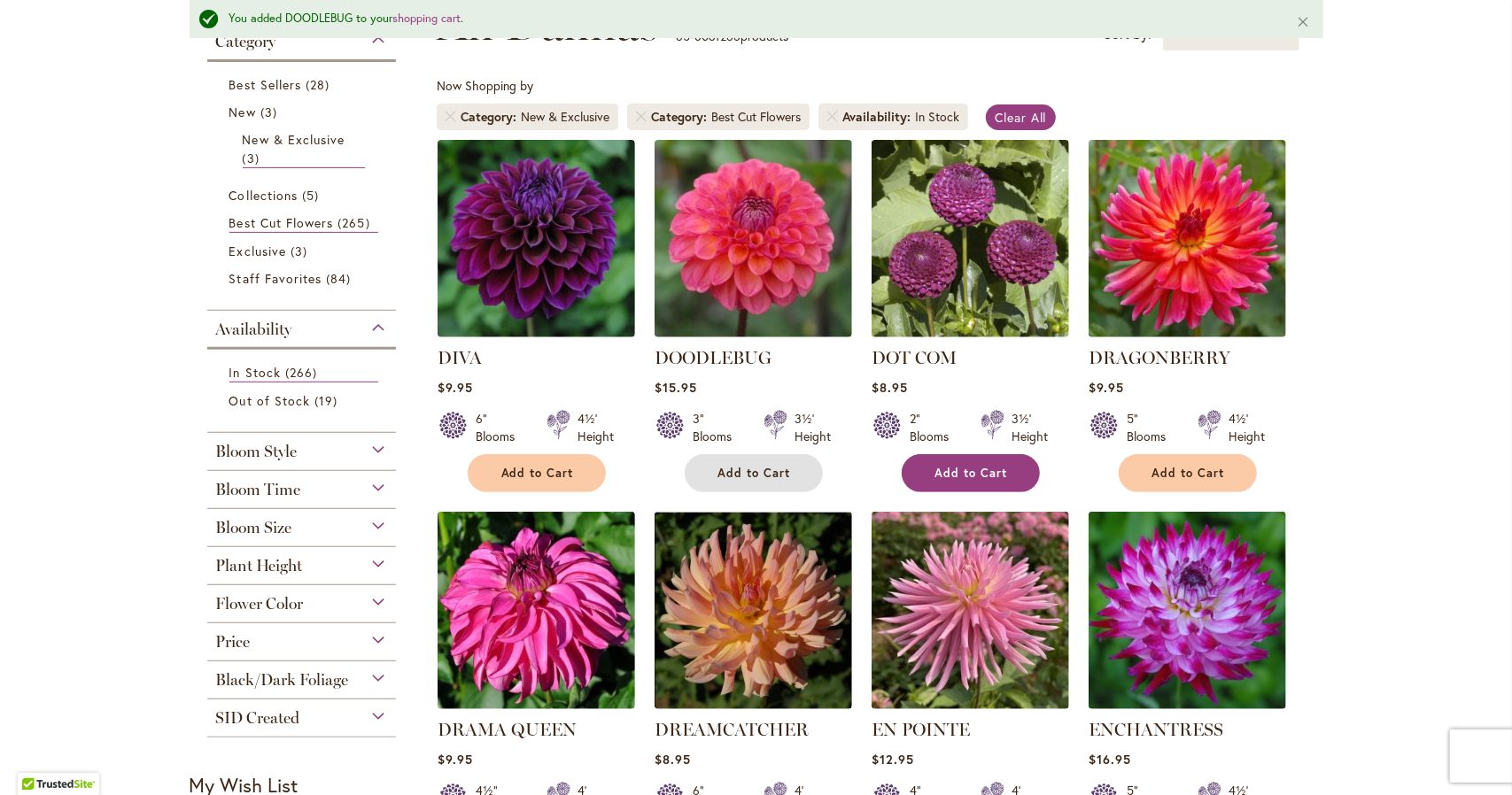
scroll to position [578, 0]
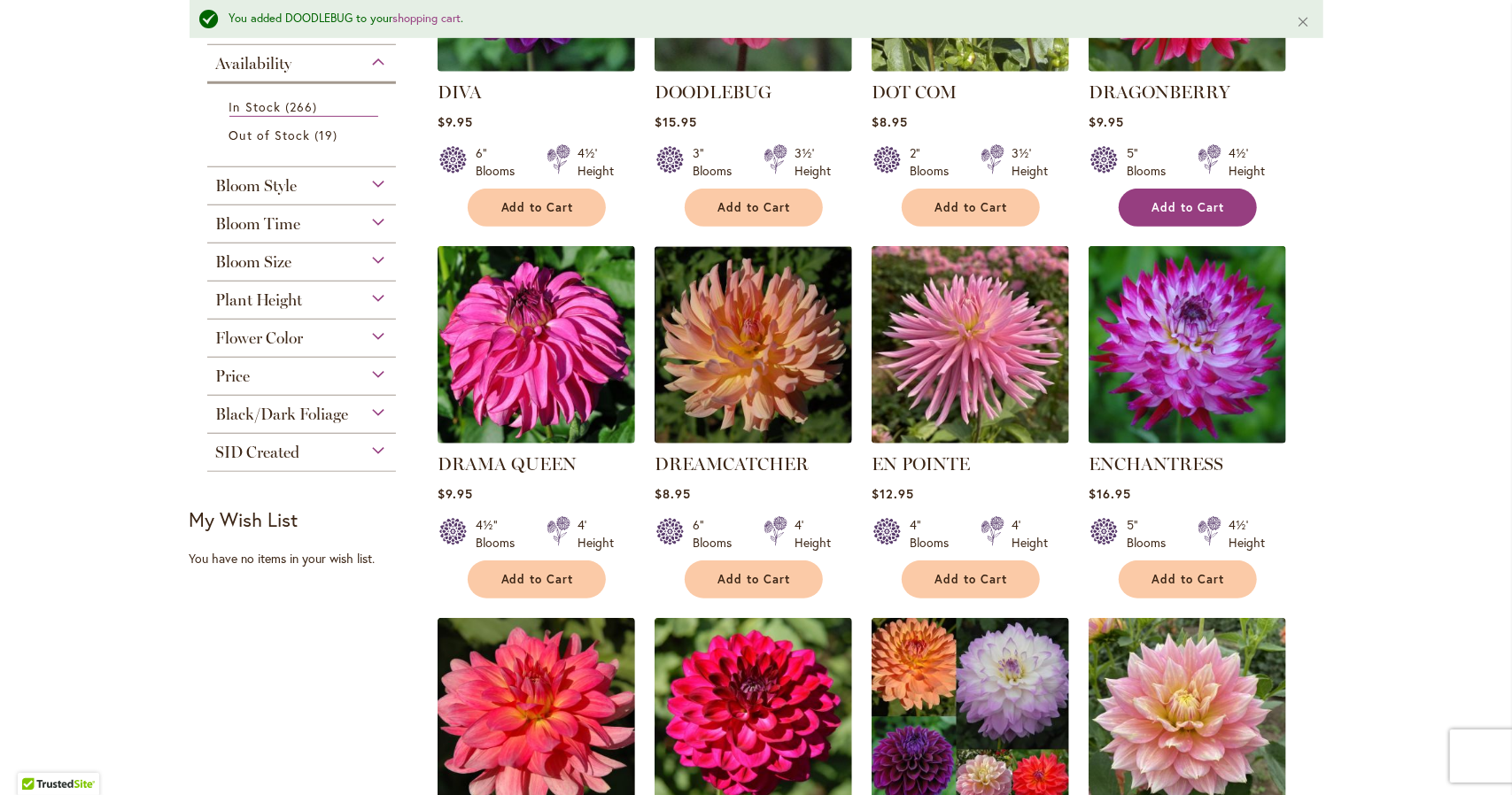
click at [1216, 200] on span "Add to Cart" at bounding box center [1189, 207] width 73 height 15
click at [981, 581] on span "Add to Cart" at bounding box center [972, 579] width 73 height 15
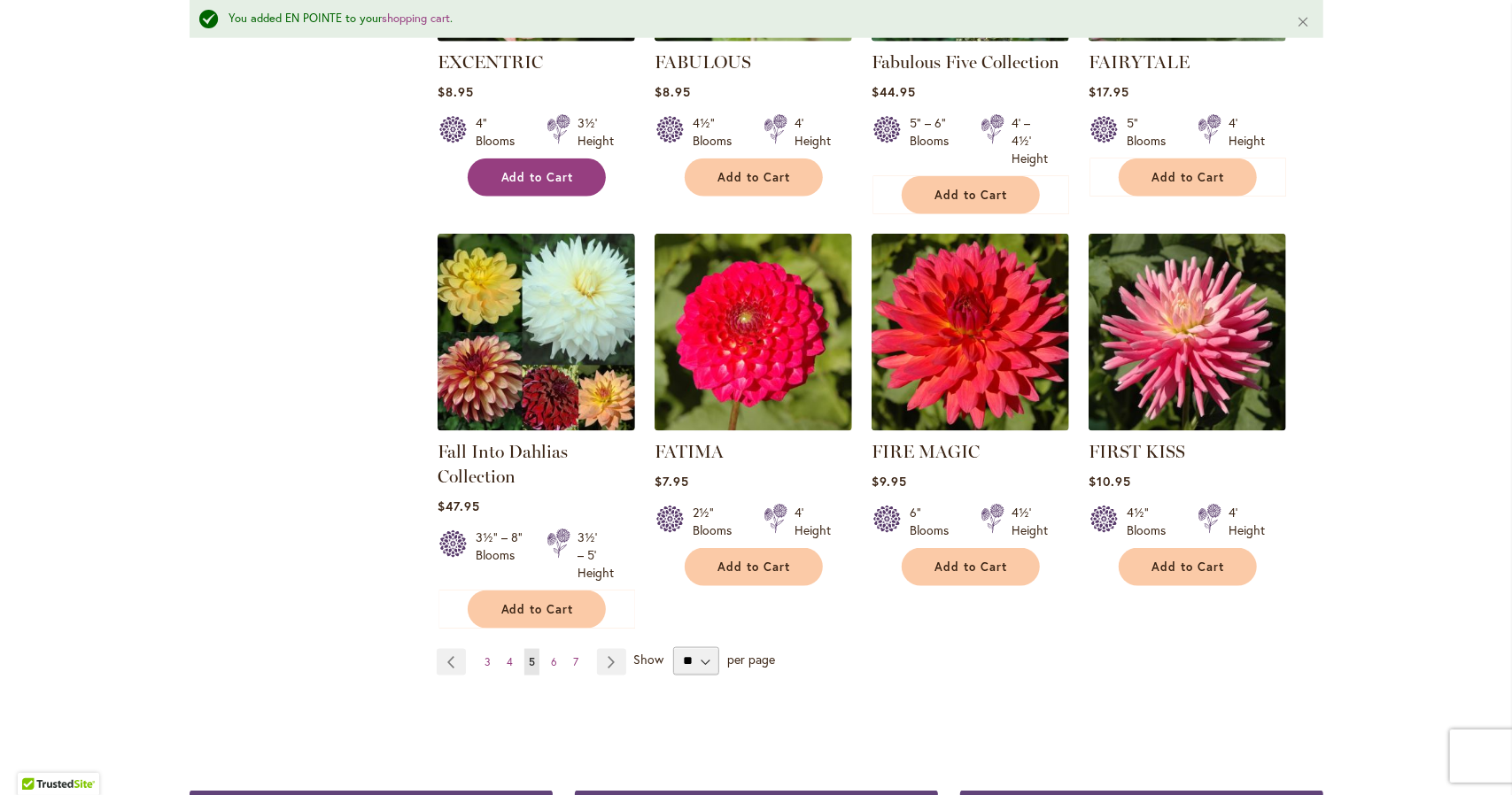
scroll to position [1375, 0]
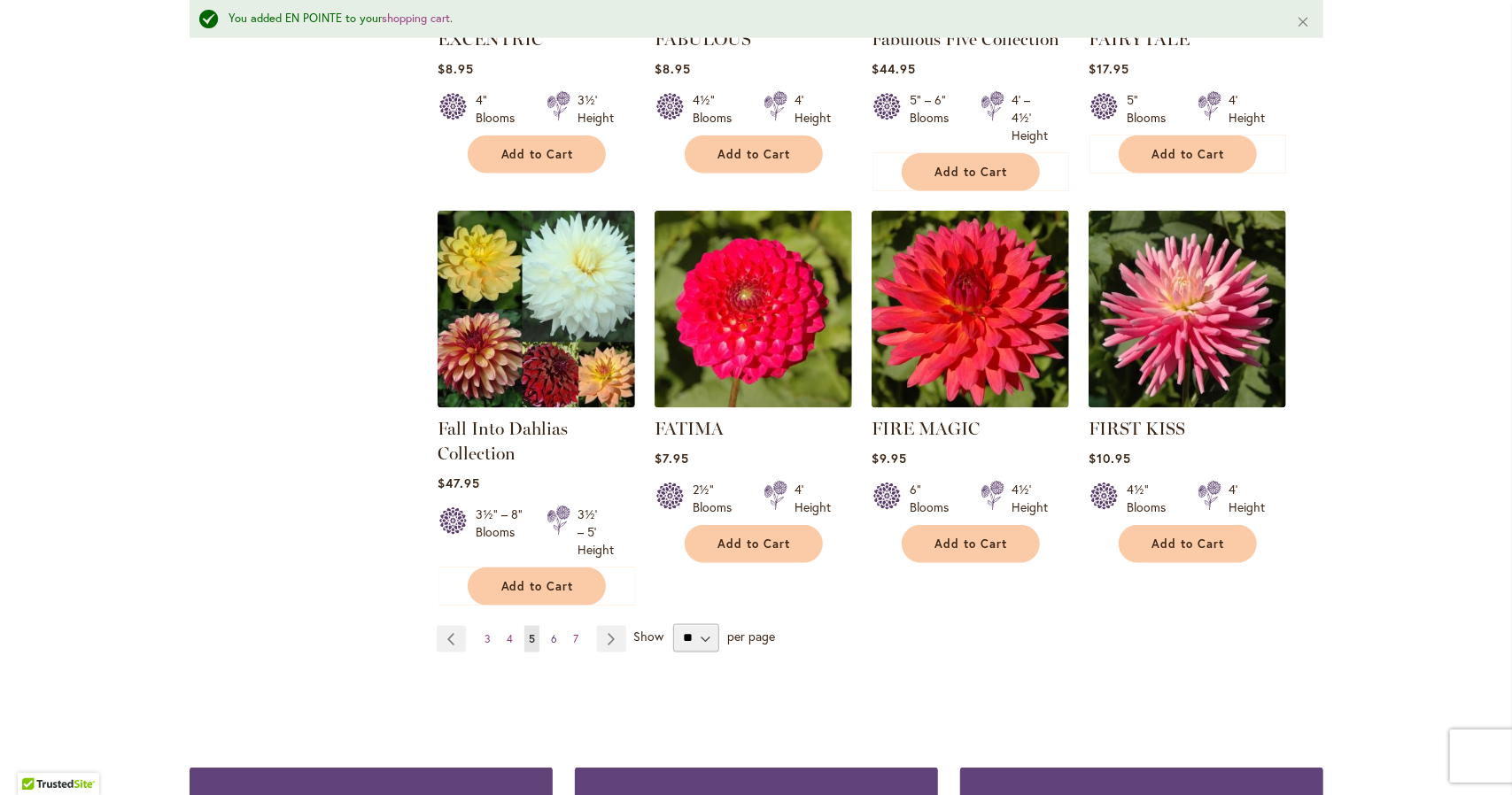
click at [551, 633] on span "6" at bounding box center [554, 640] width 6 height 14
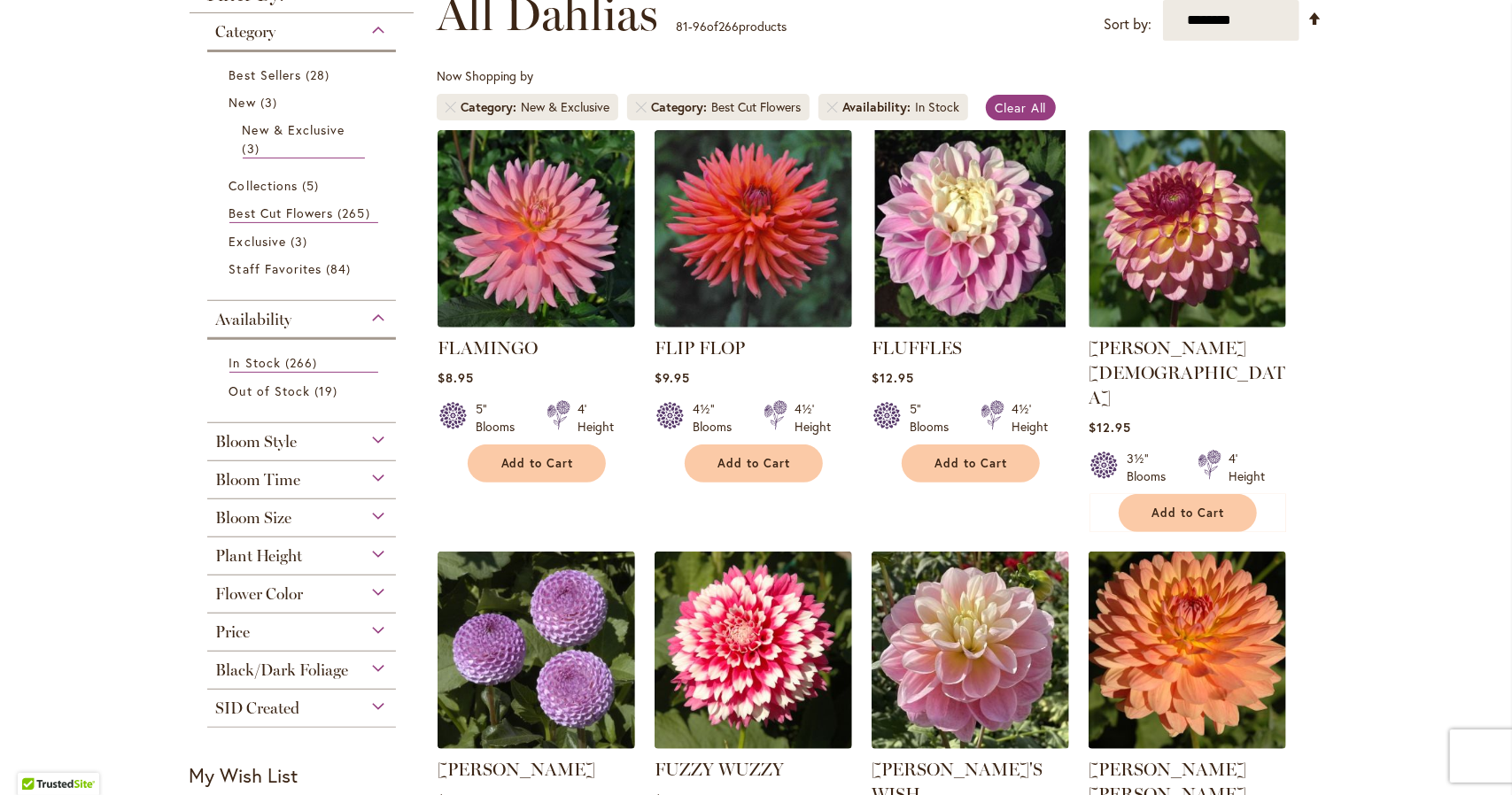
scroll to position [531, 0]
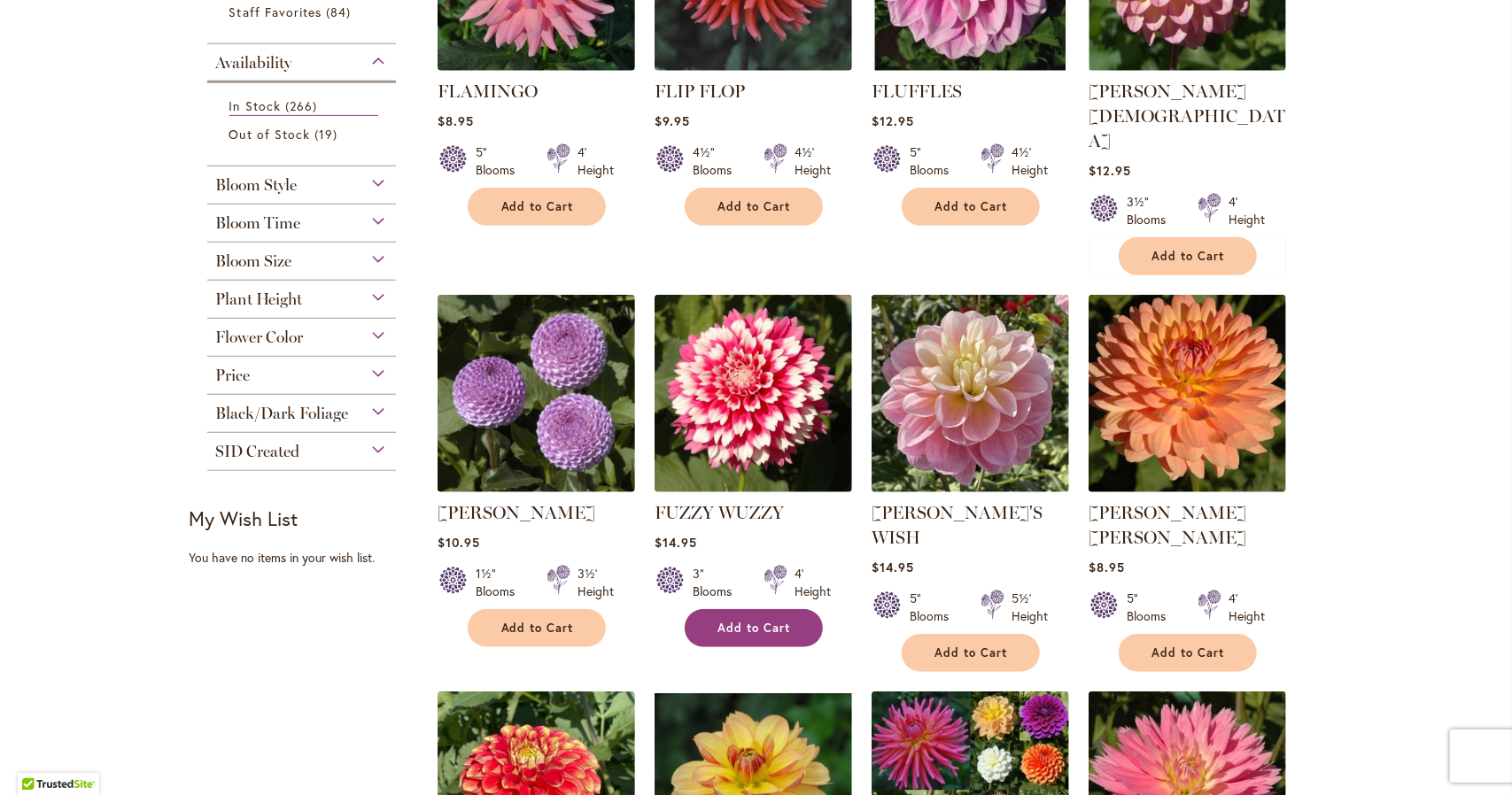
type input "**********"
click at [761, 621] on span "Add to Cart" at bounding box center [755, 628] width 73 height 15
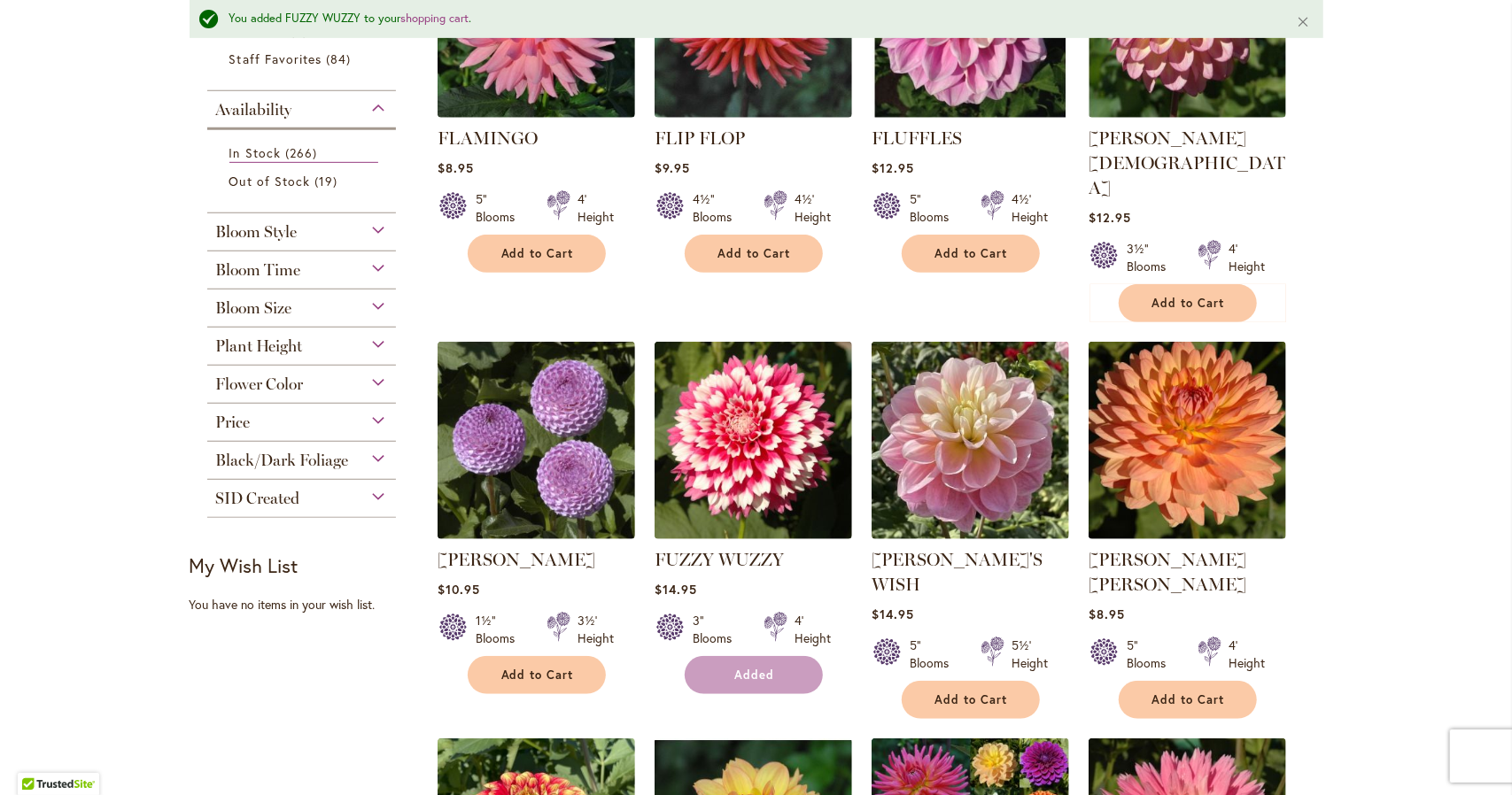
scroll to position [578, 0]
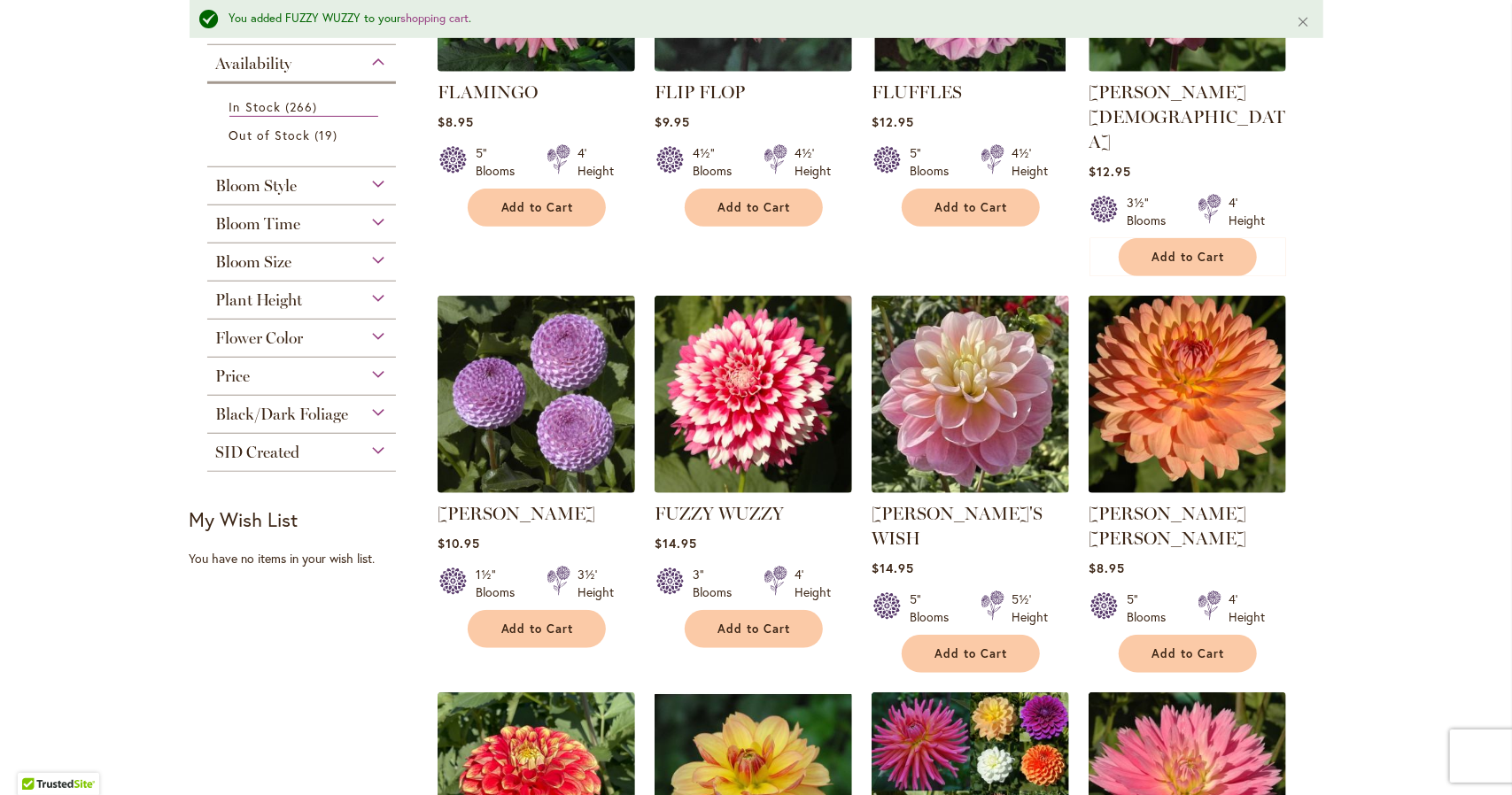
click at [612, 598] on ol "FLAMINGO Rating: 80% 2 Reviews $8.95 5" Blooms 4' Height Add to Cart" at bounding box center [880, 670] width 887 height 1594
click at [521, 610] on button "Add to Cart" at bounding box center [536, 629] width 138 height 38
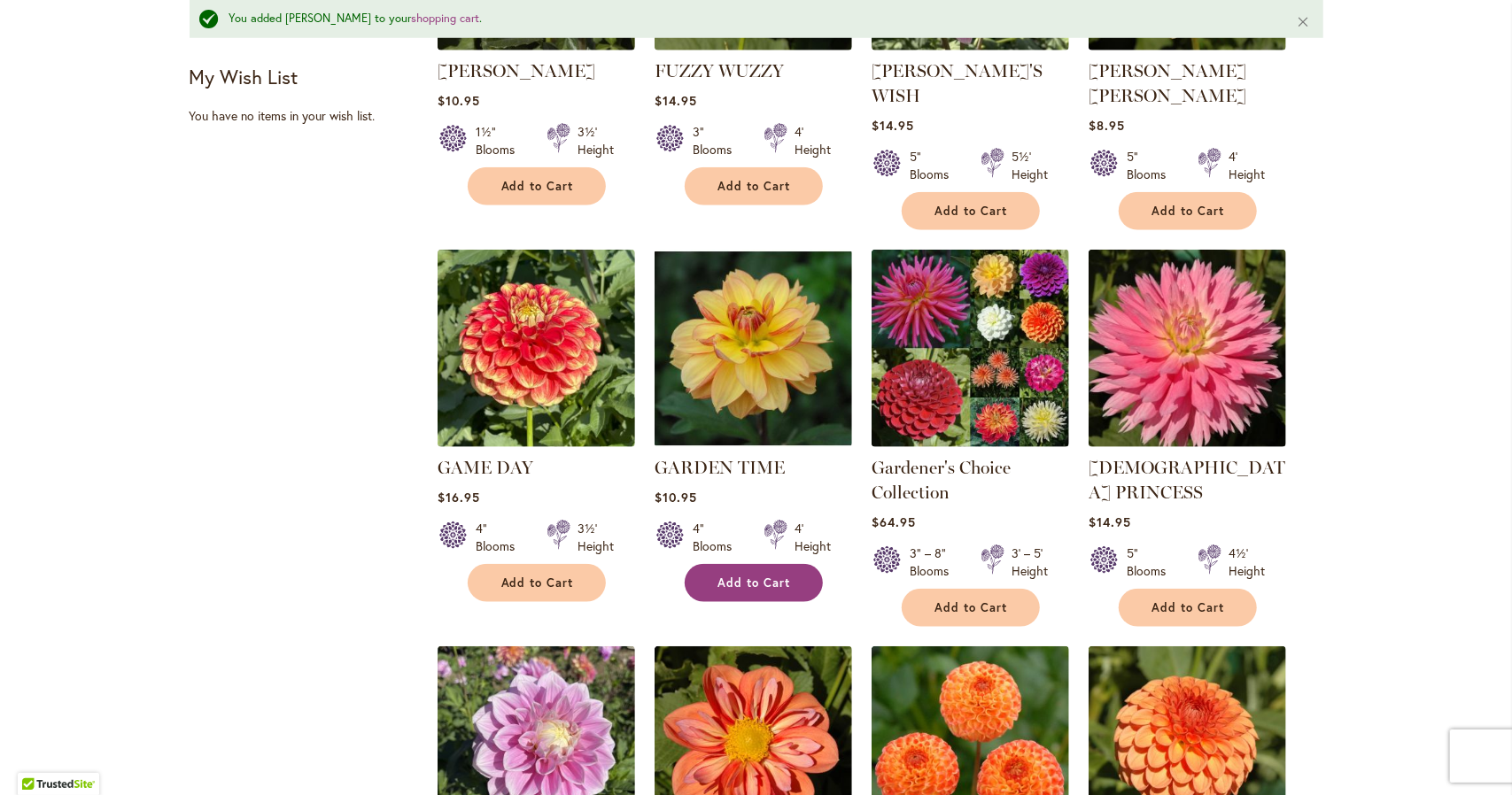
click at [770, 576] on span "Add to Cart" at bounding box center [755, 582] width 73 height 15
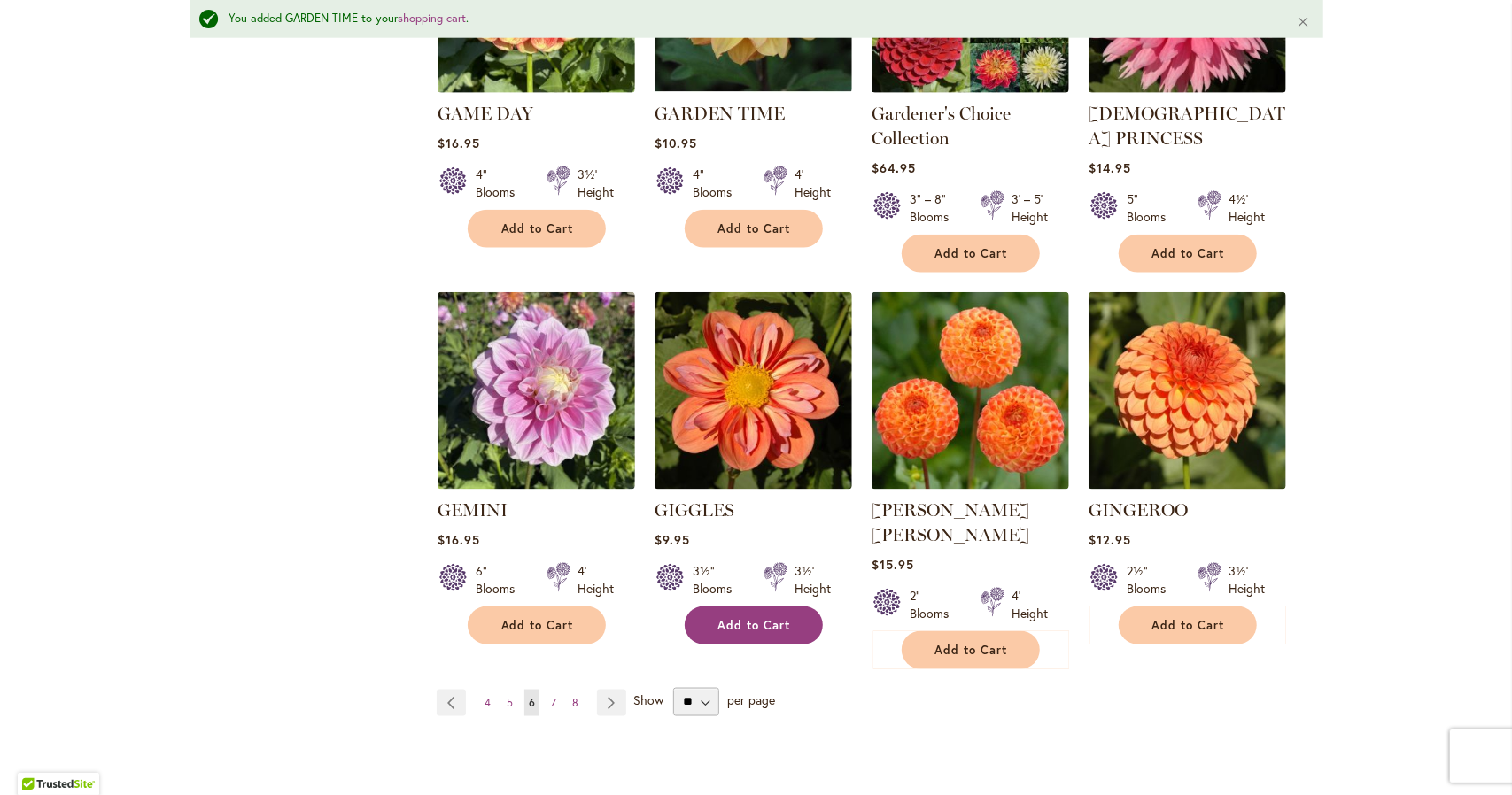
click at [760, 607] on button "Add to Cart" at bounding box center [754, 626] width 138 height 38
click at [546, 690] on link "Page 7" at bounding box center [553, 703] width 14 height 27
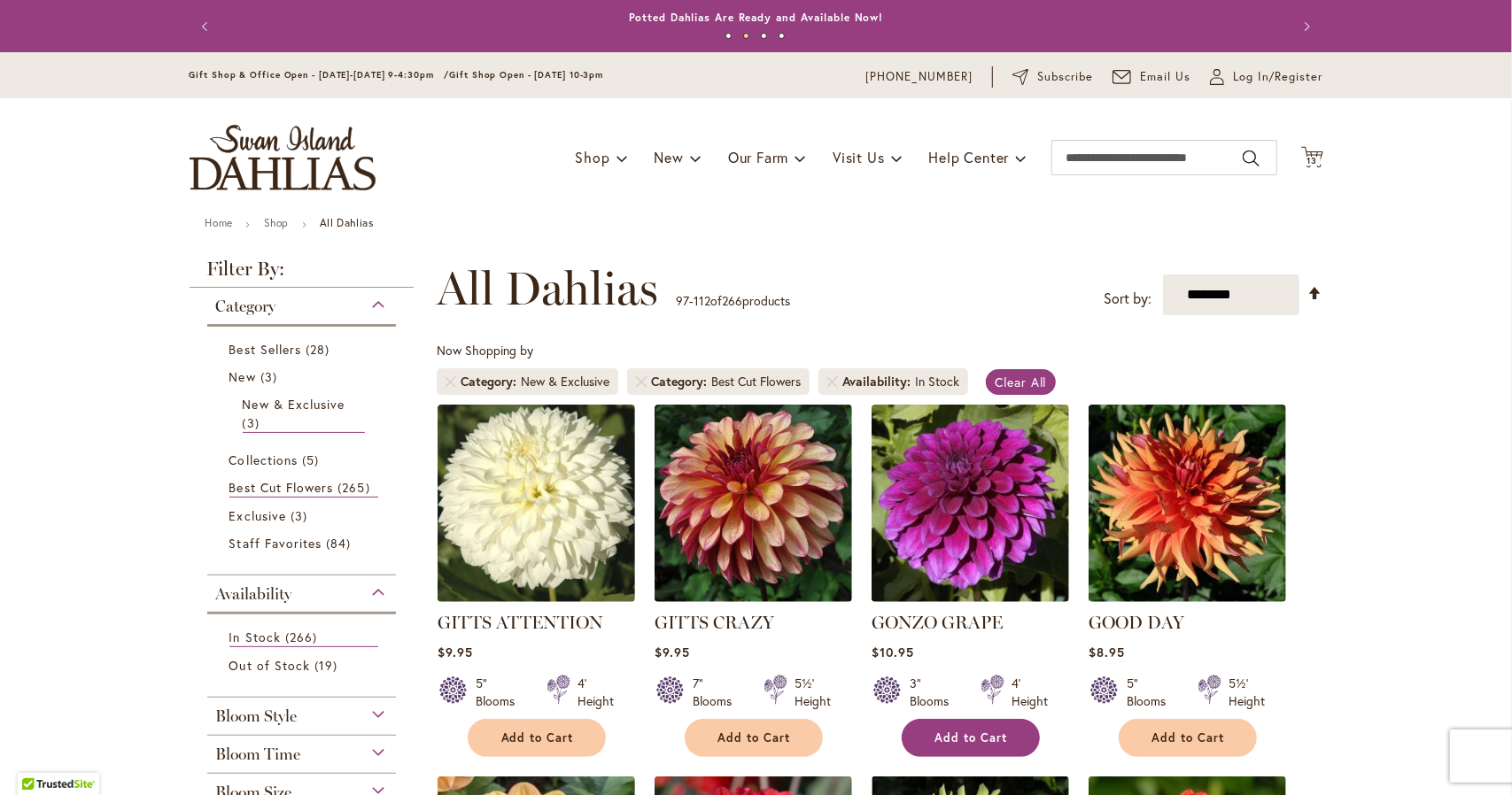
type input "**********"
click at [971, 743] on span "Add to Cart" at bounding box center [972, 738] width 73 height 15
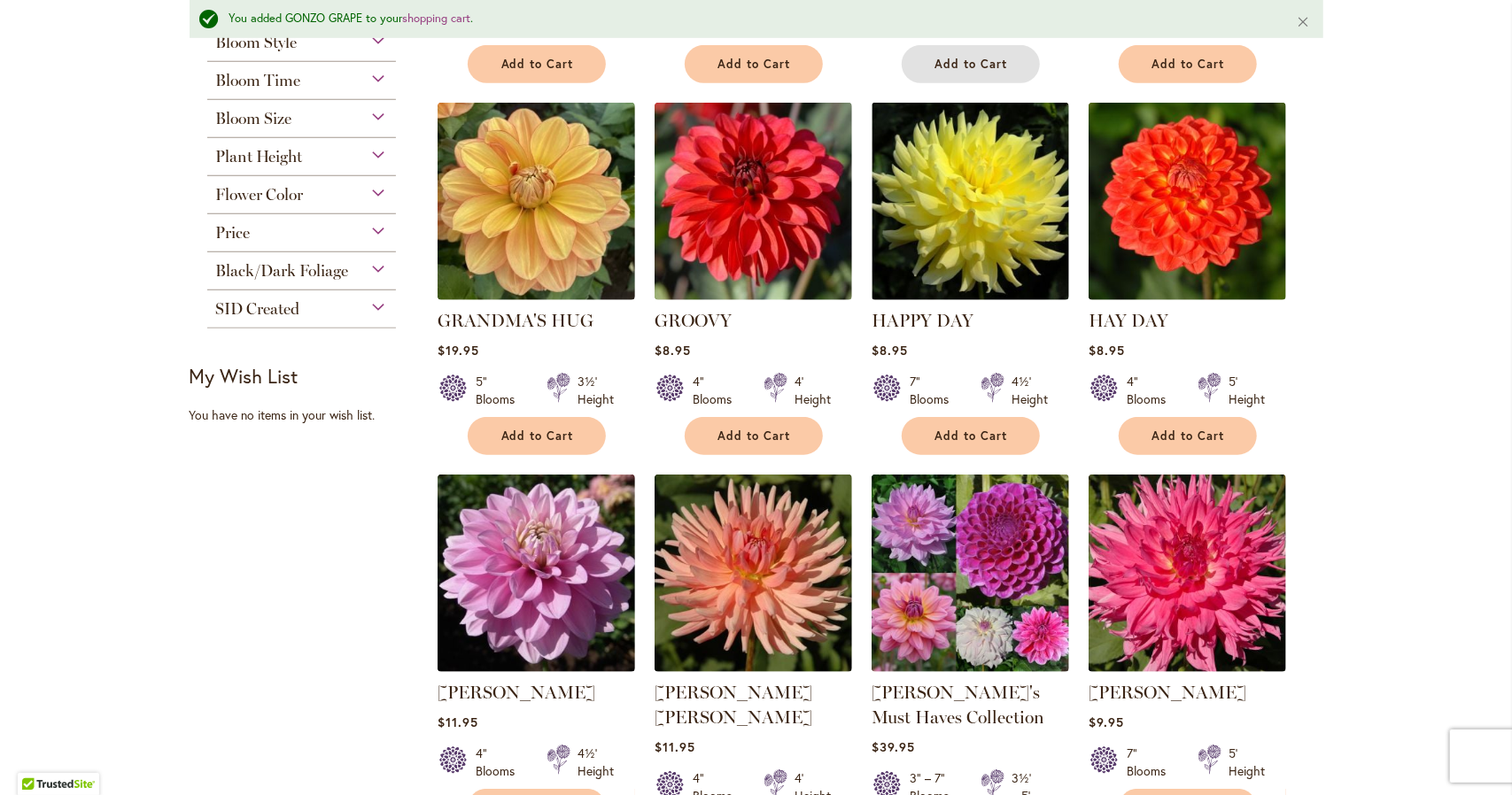
scroll to position [886, 0]
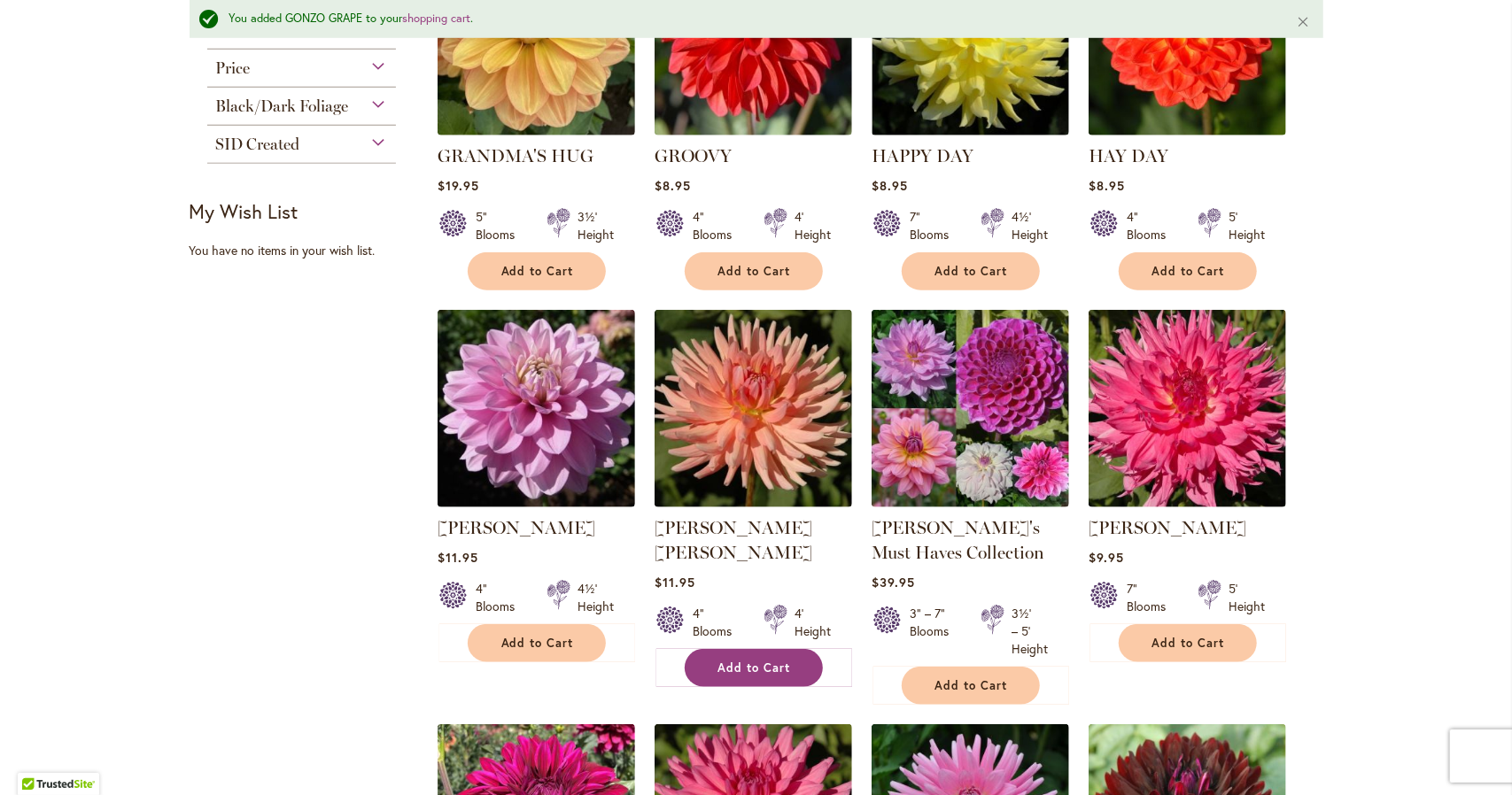
click at [759, 660] on span "Add to Cart" at bounding box center [755, 667] width 73 height 15
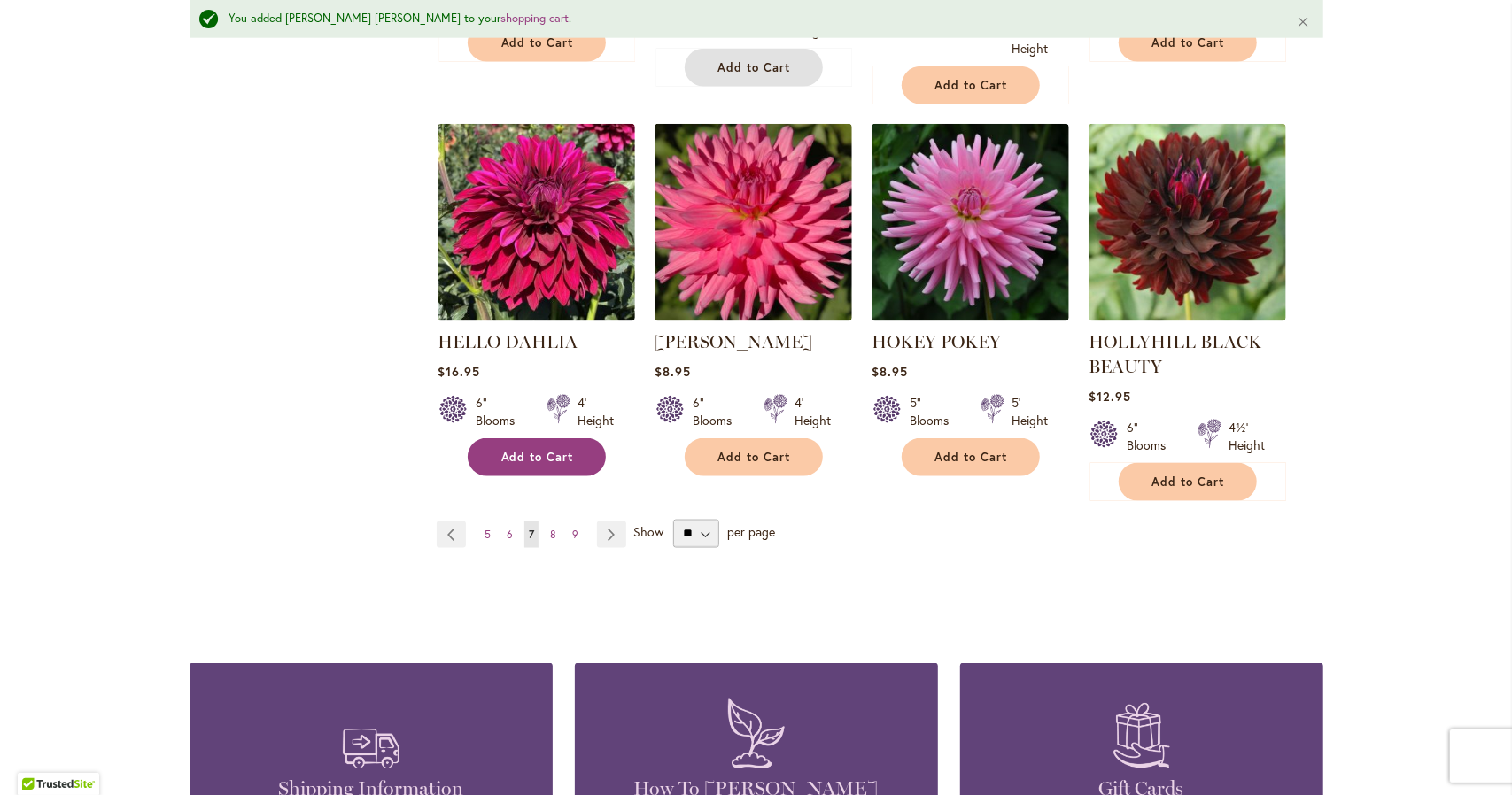
scroll to position [1682, 0]
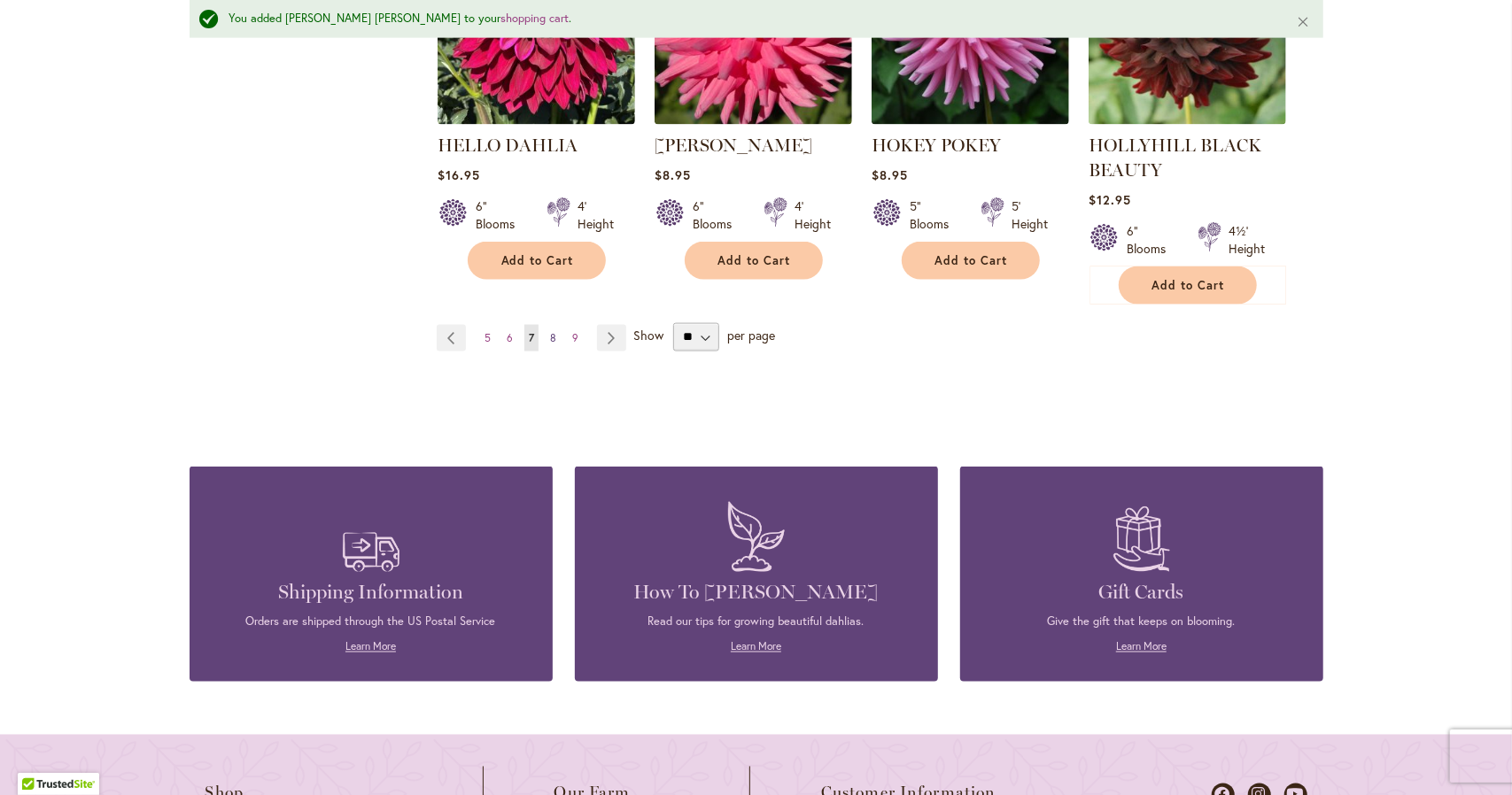
click at [551, 333] on link "Page 8" at bounding box center [552, 337] width 15 height 27
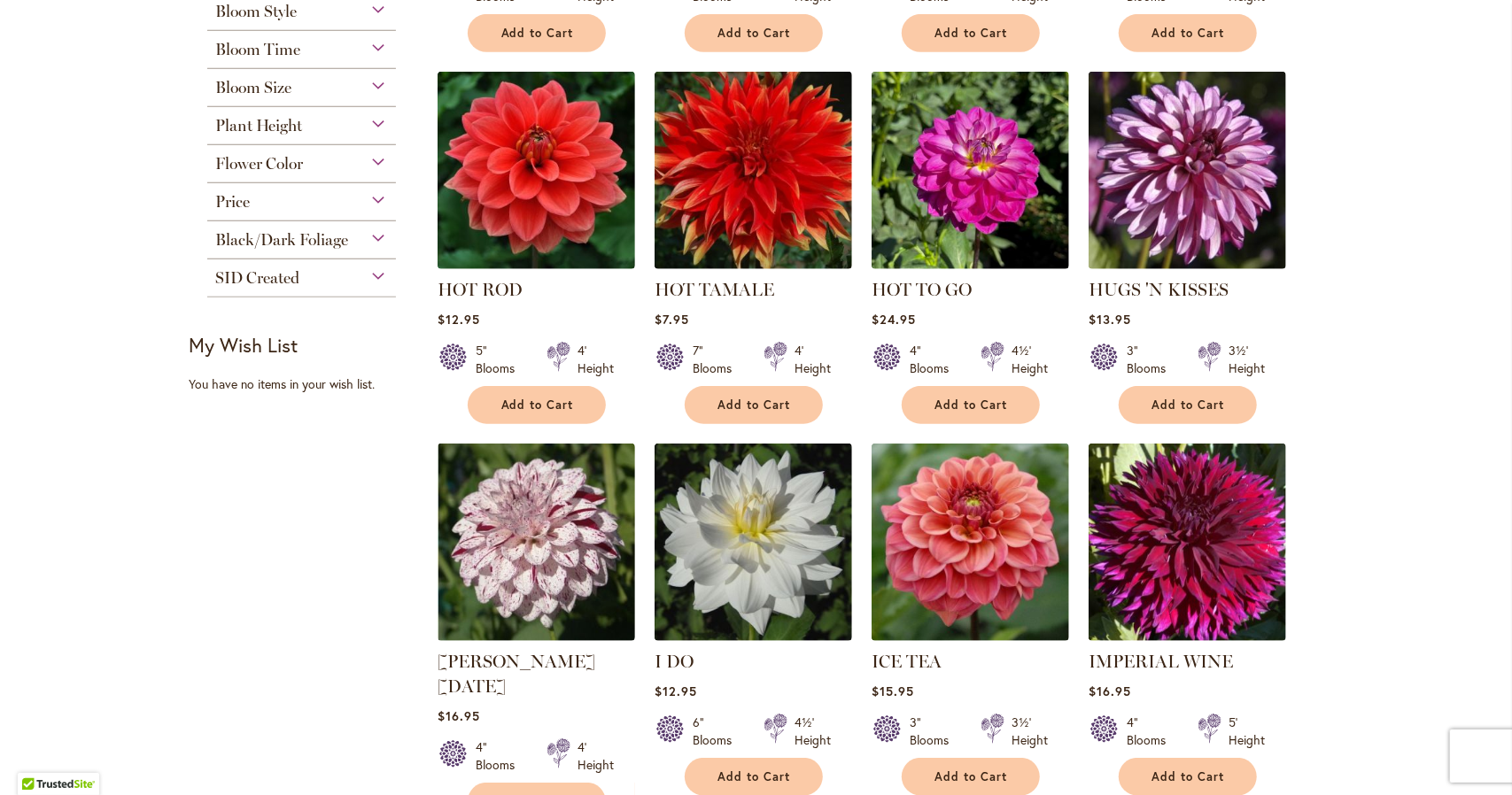
scroll to position [886, 0]
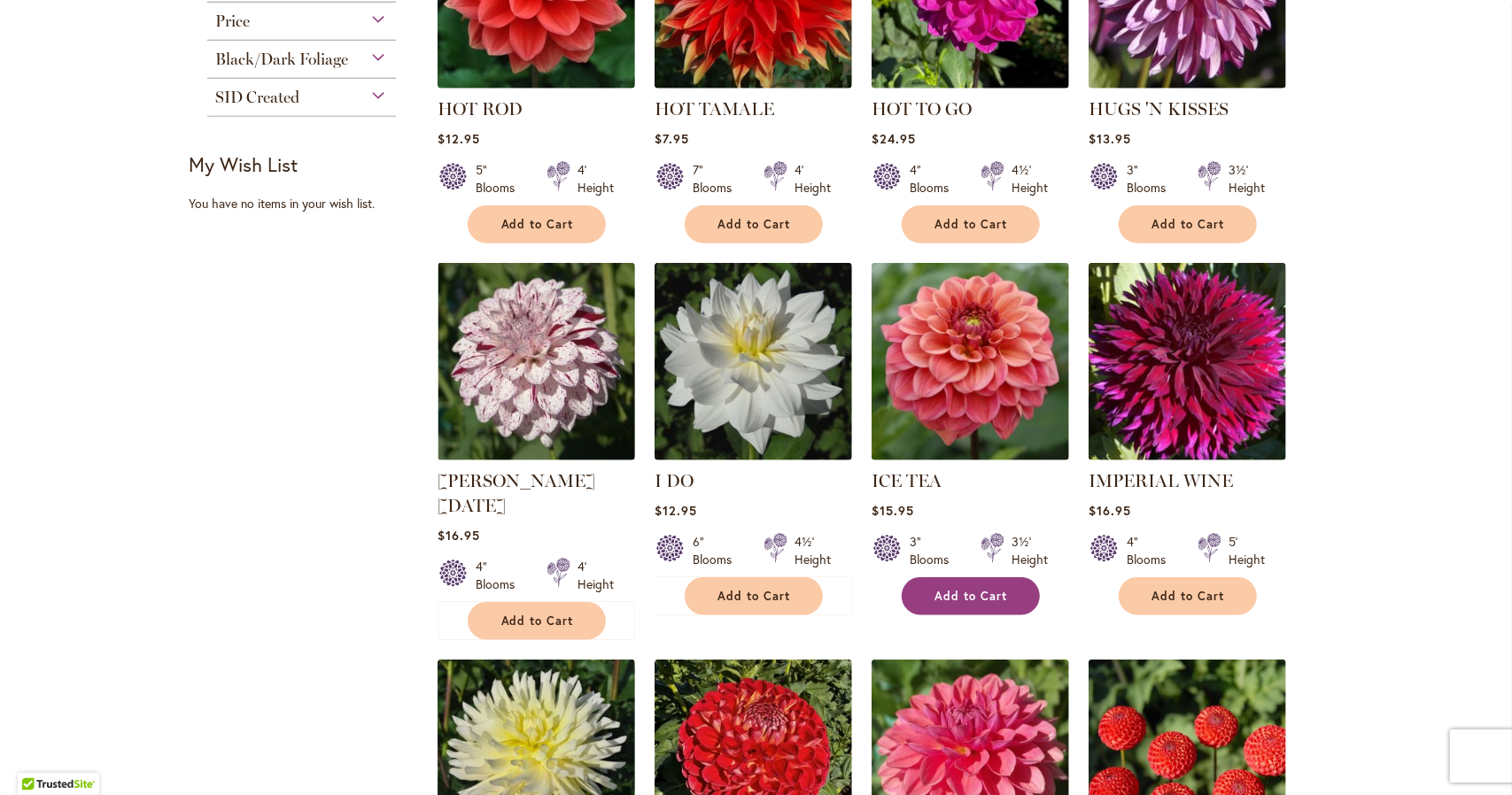
type input "**********"
click at [979, 605] on button "Add to Cart" at bounding box center [971, 596] width 138 height 38
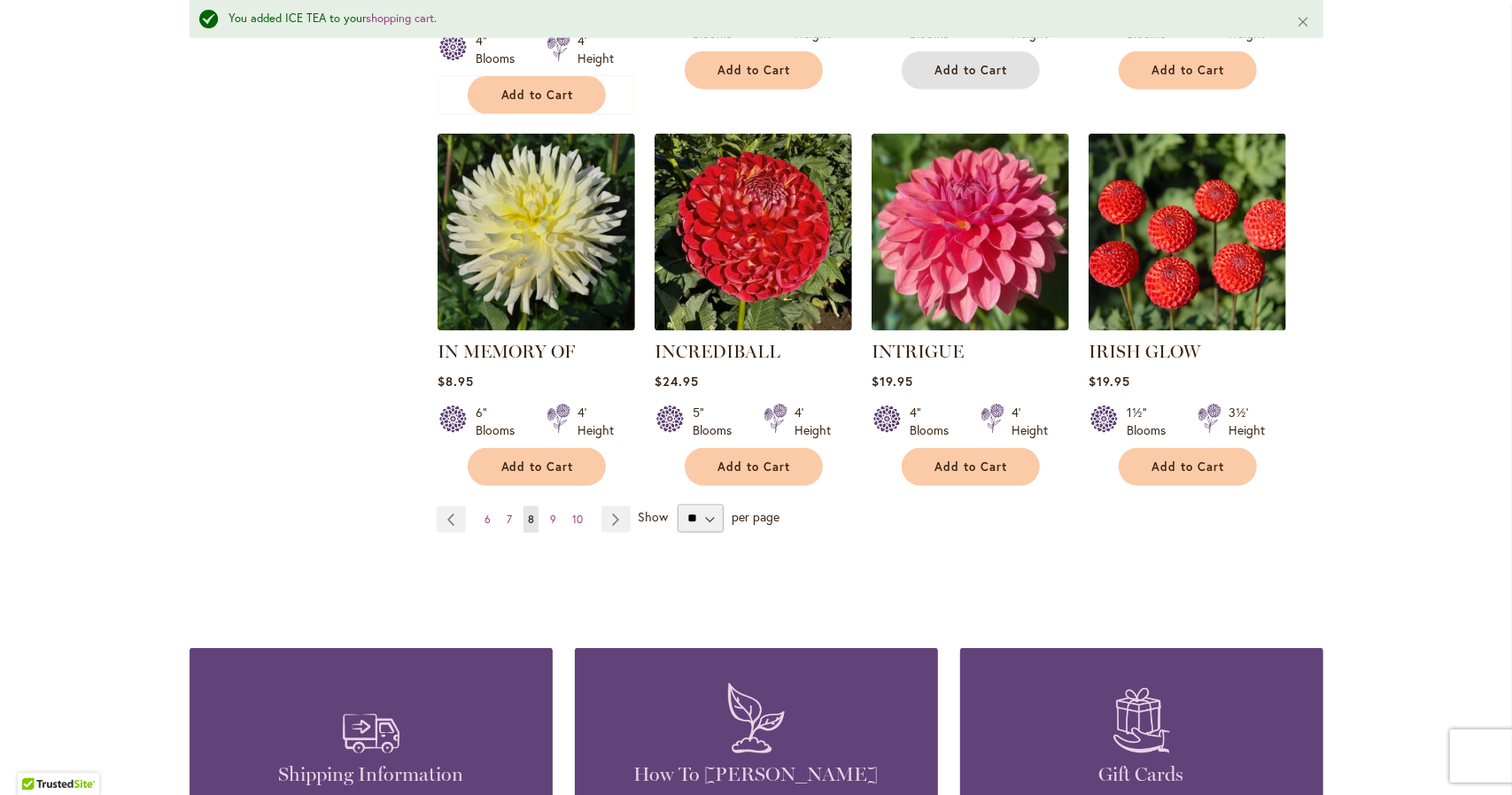
scroll to position [1463, 0]
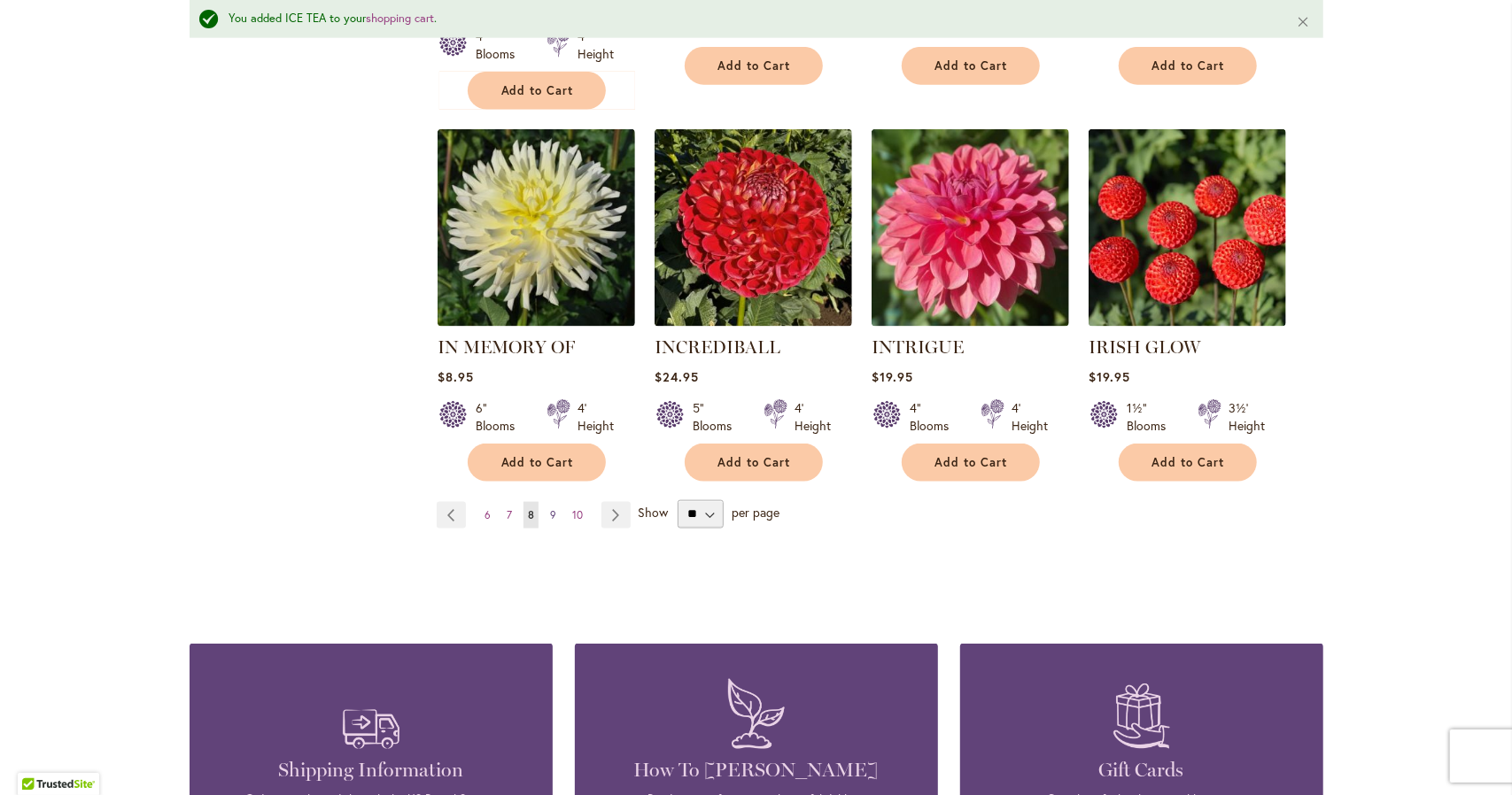
click at [550, 509] on span "9" at bounding box center [553, 516] width 6 height 14
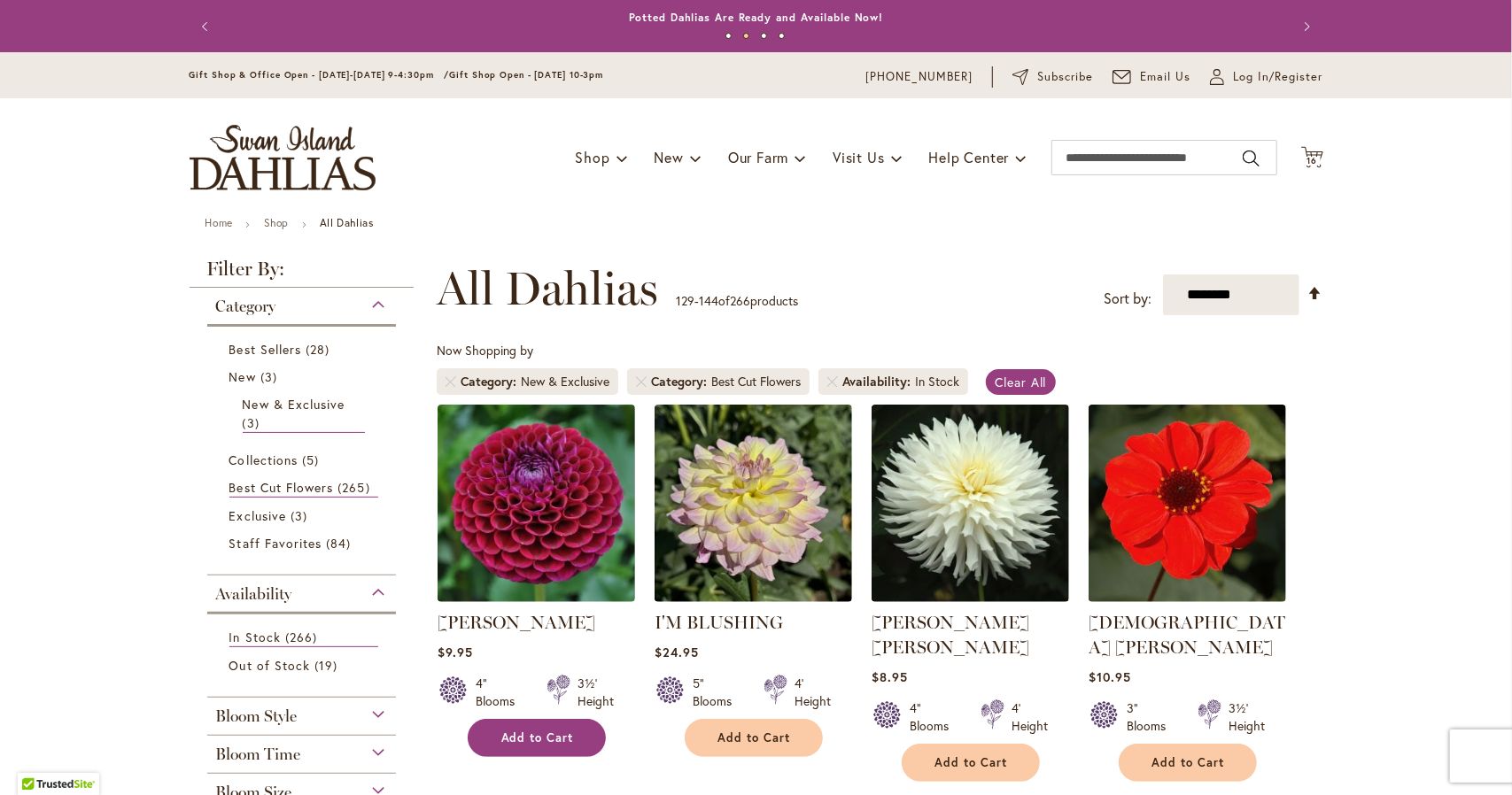
type input "**********"
click at [536, 731] on span "Add to Cart" at bounding box center [537, 738] width 73 height 15
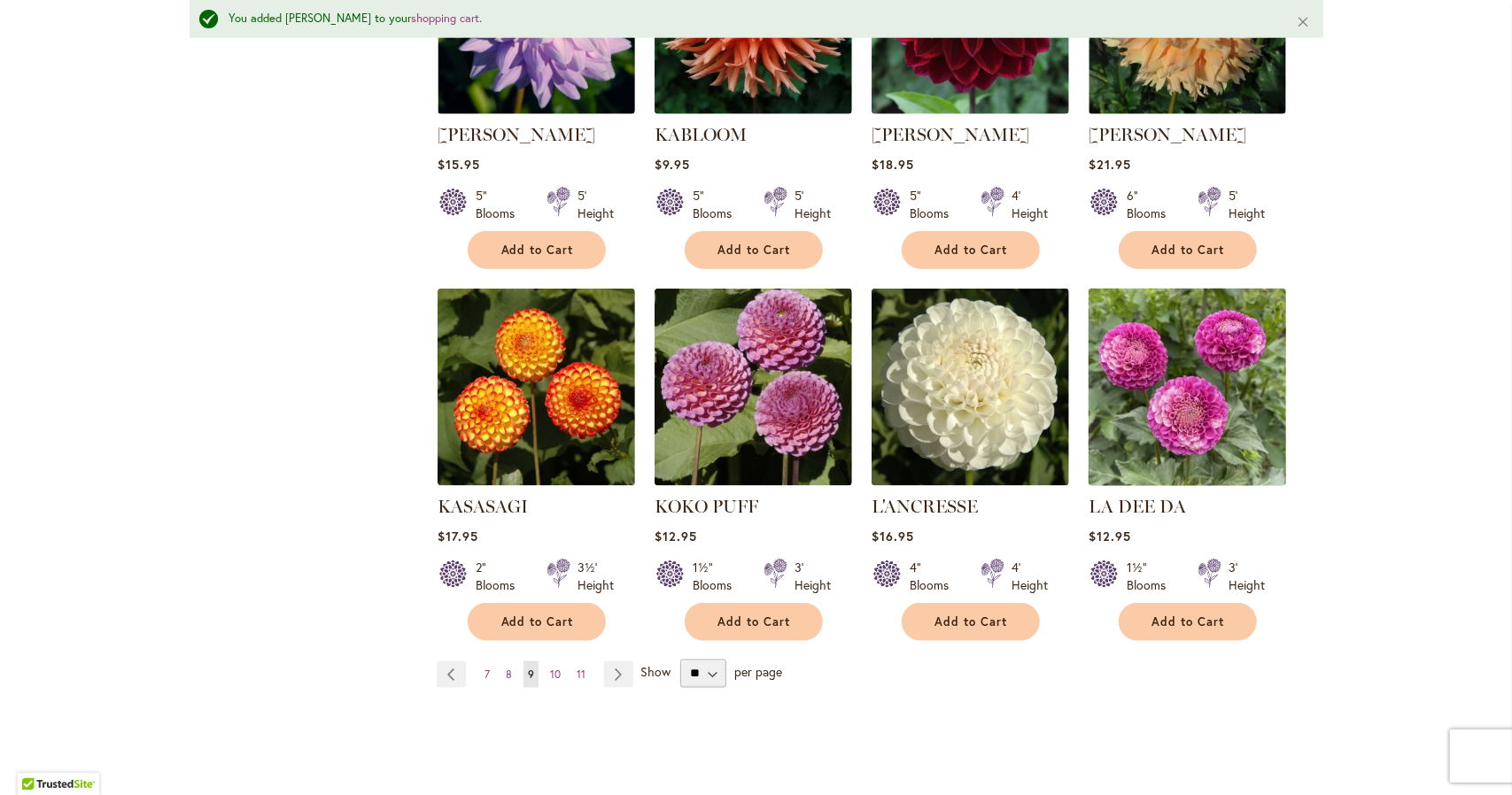
scroll to position [1682, 0]
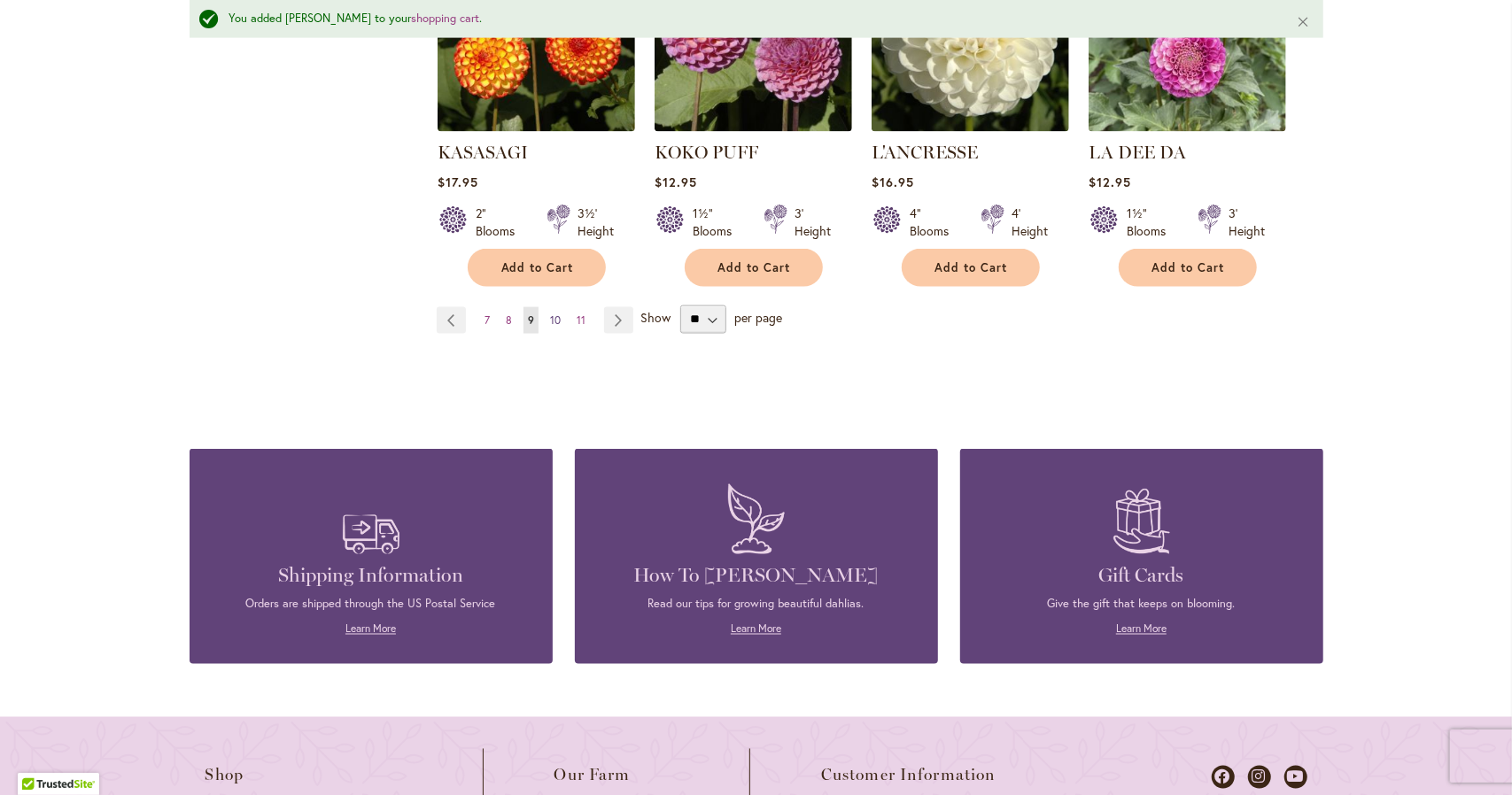
click at [550, 314] on span "10" at bounding box center [555, 321] width 11 height 14
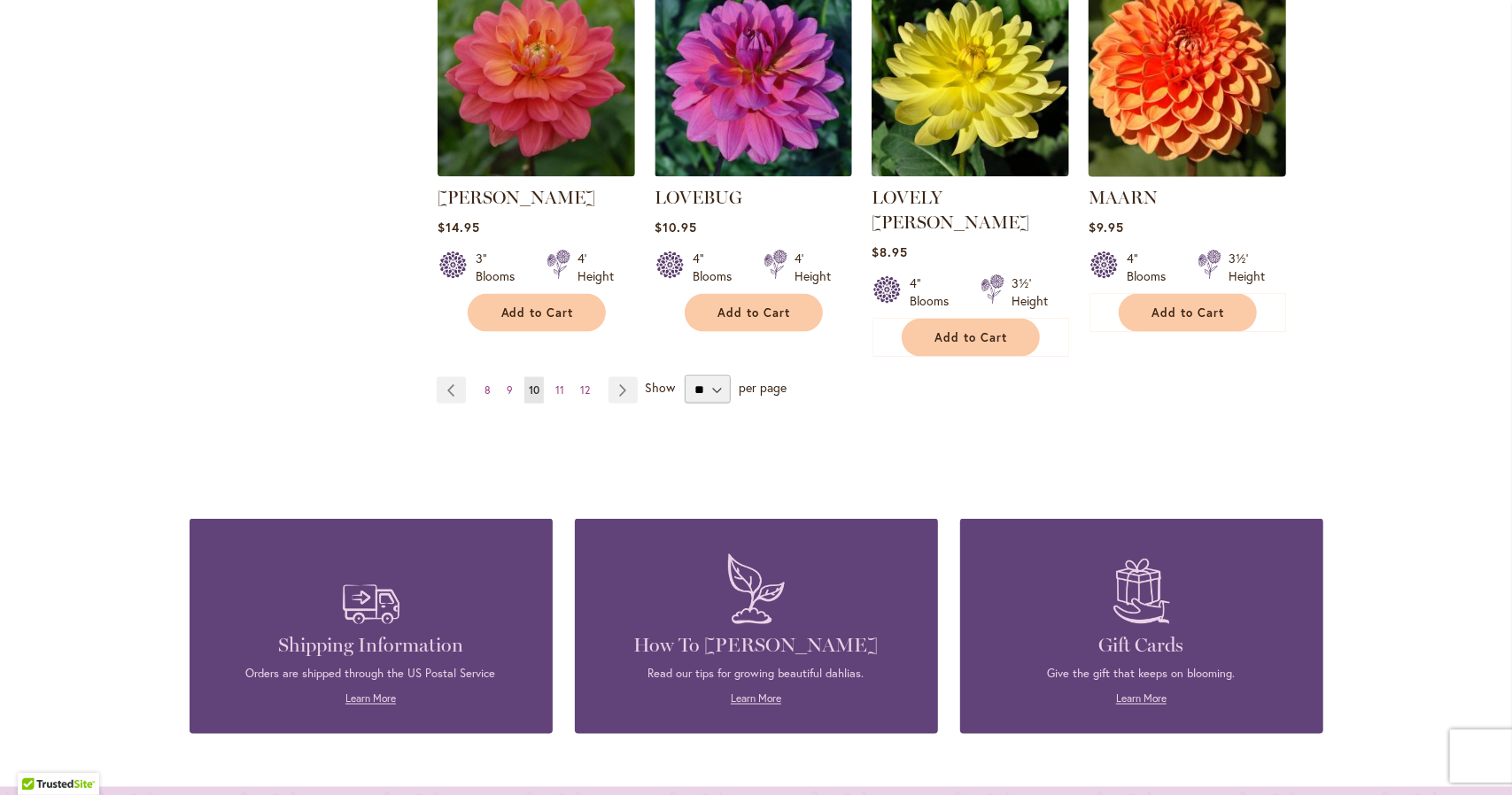
scroll to position [1594, 0]
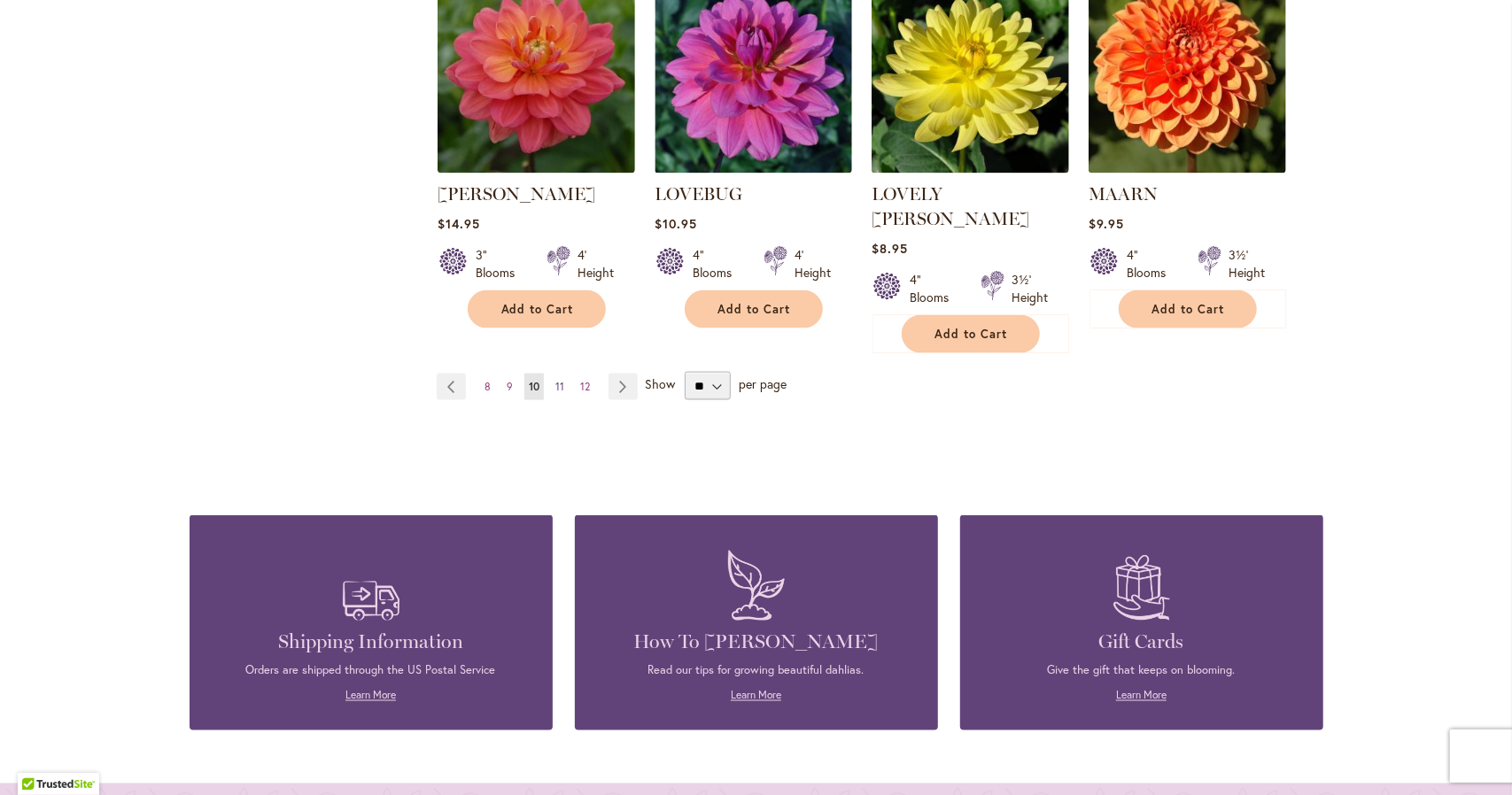
type input "**********"
click at [555, 380] on span "11" at bounding box center [559, 387] width 9 height 14
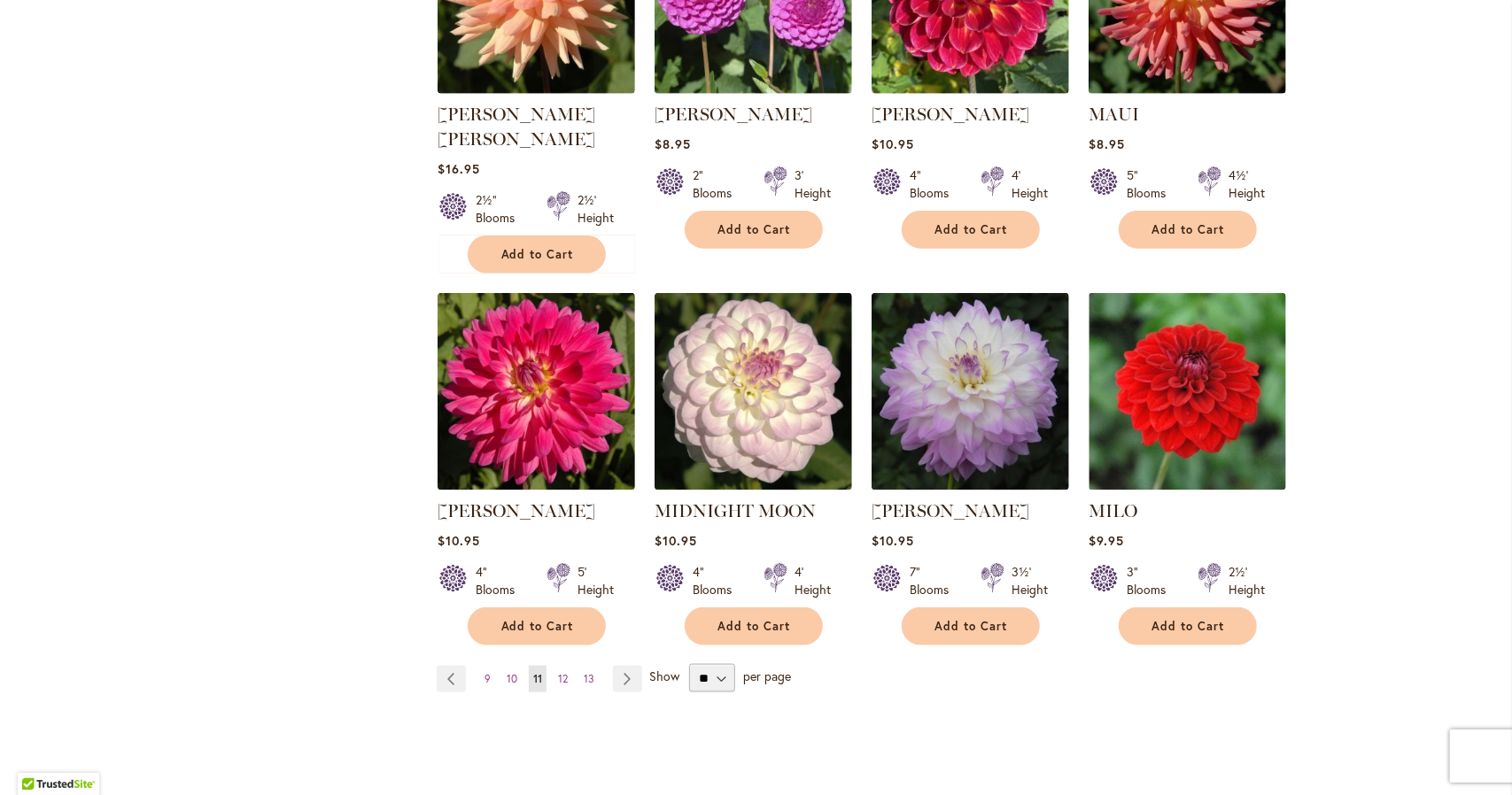
scroll to position [1328, 0]
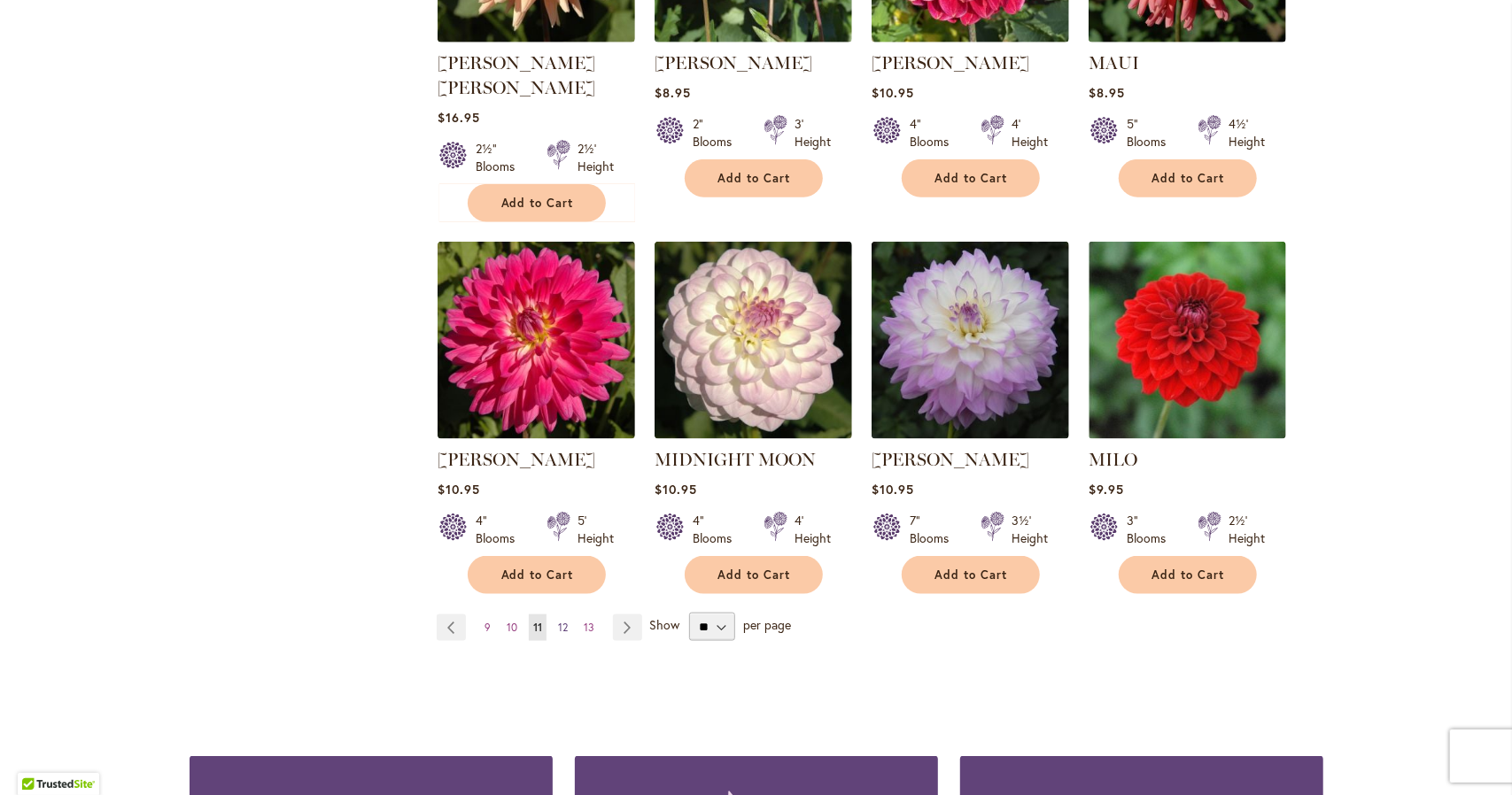
type input "**********"
click at [558, 621] on span "12" at bounding box center [563, 628] width 10 height 14
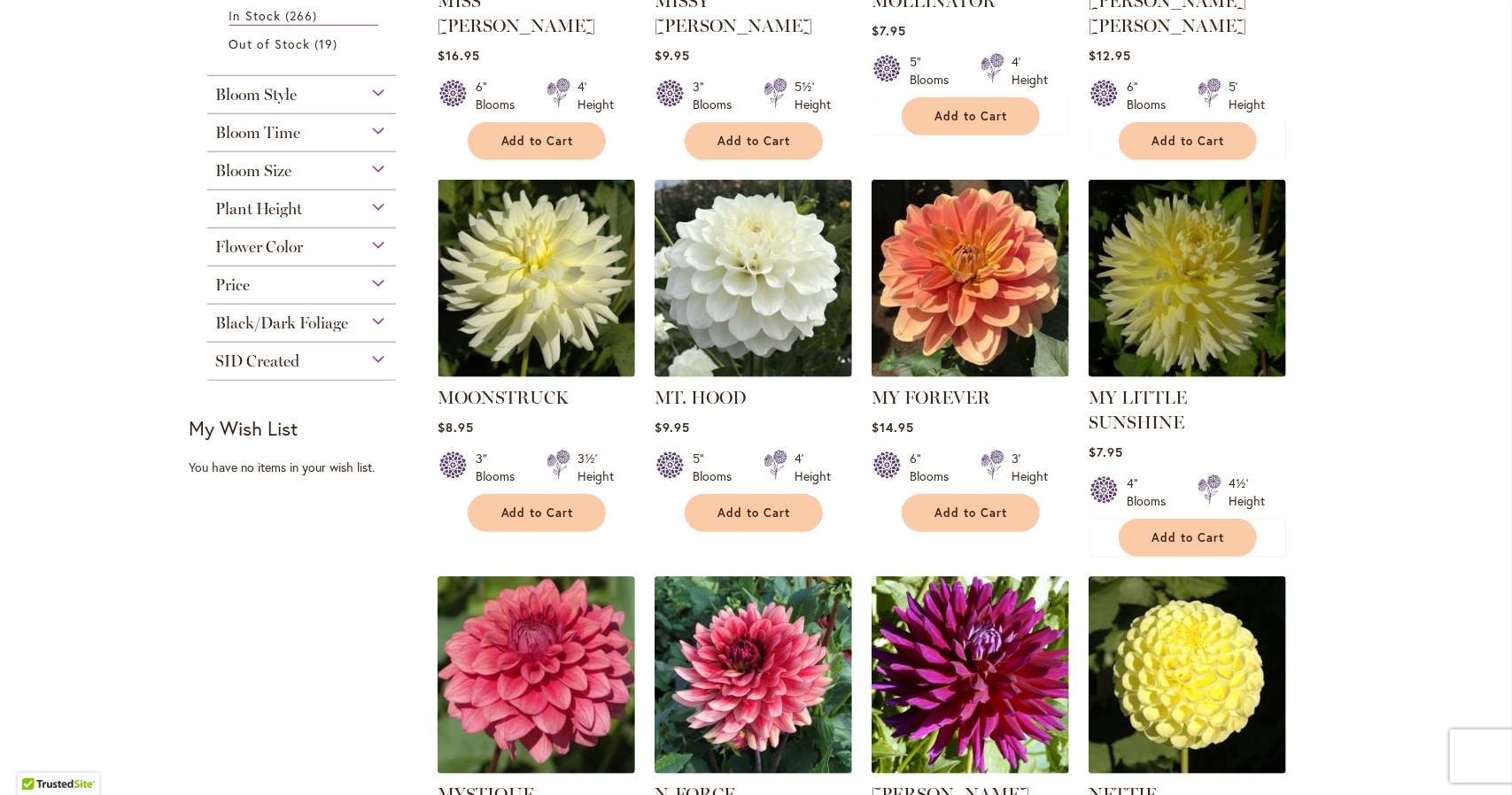
scroll to position [620, 0]
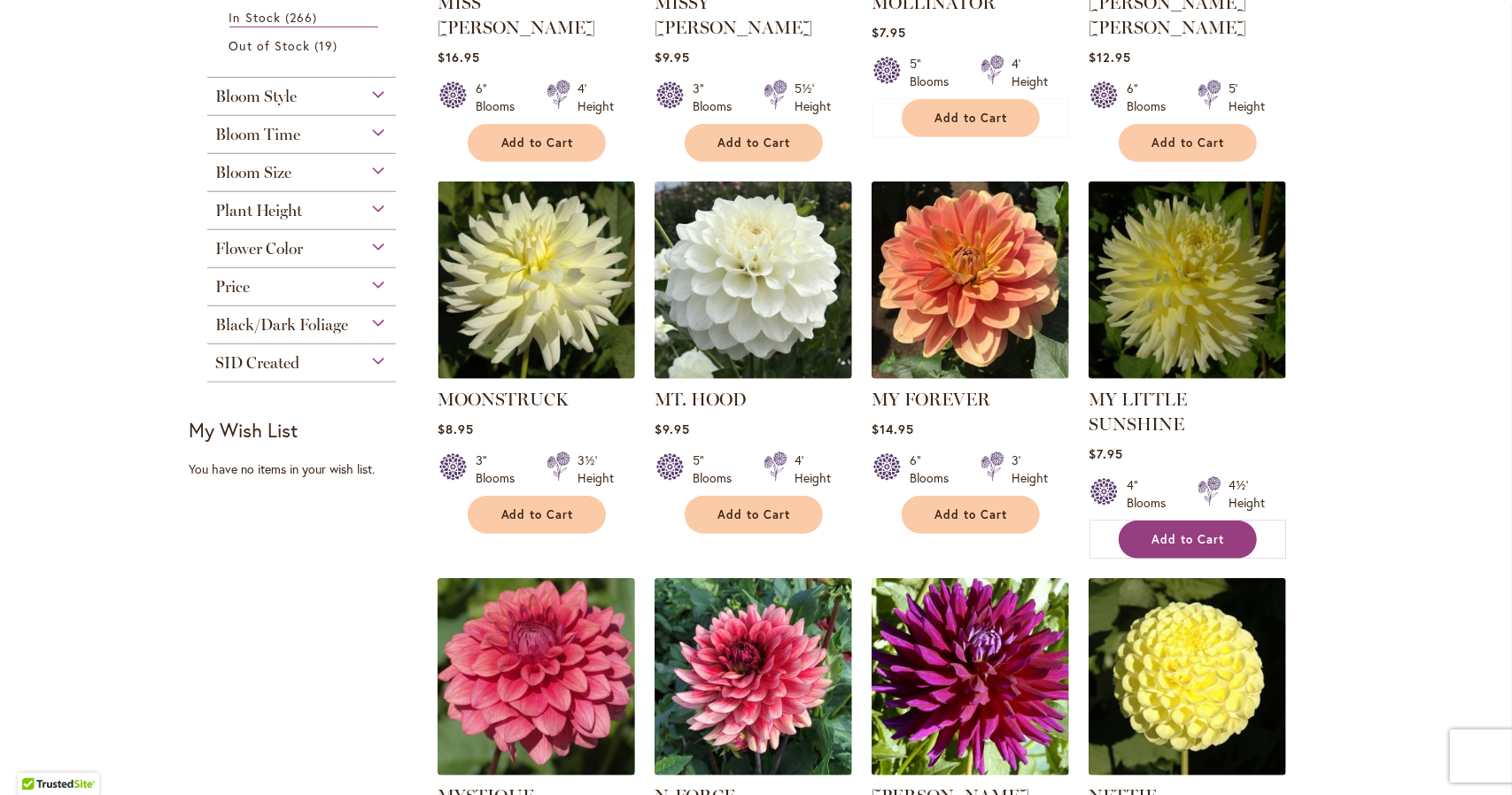
type input "**********"
click at [1182, 532] on span "Add to Cart" at bounding box center [1189, 539] width 73 height 15
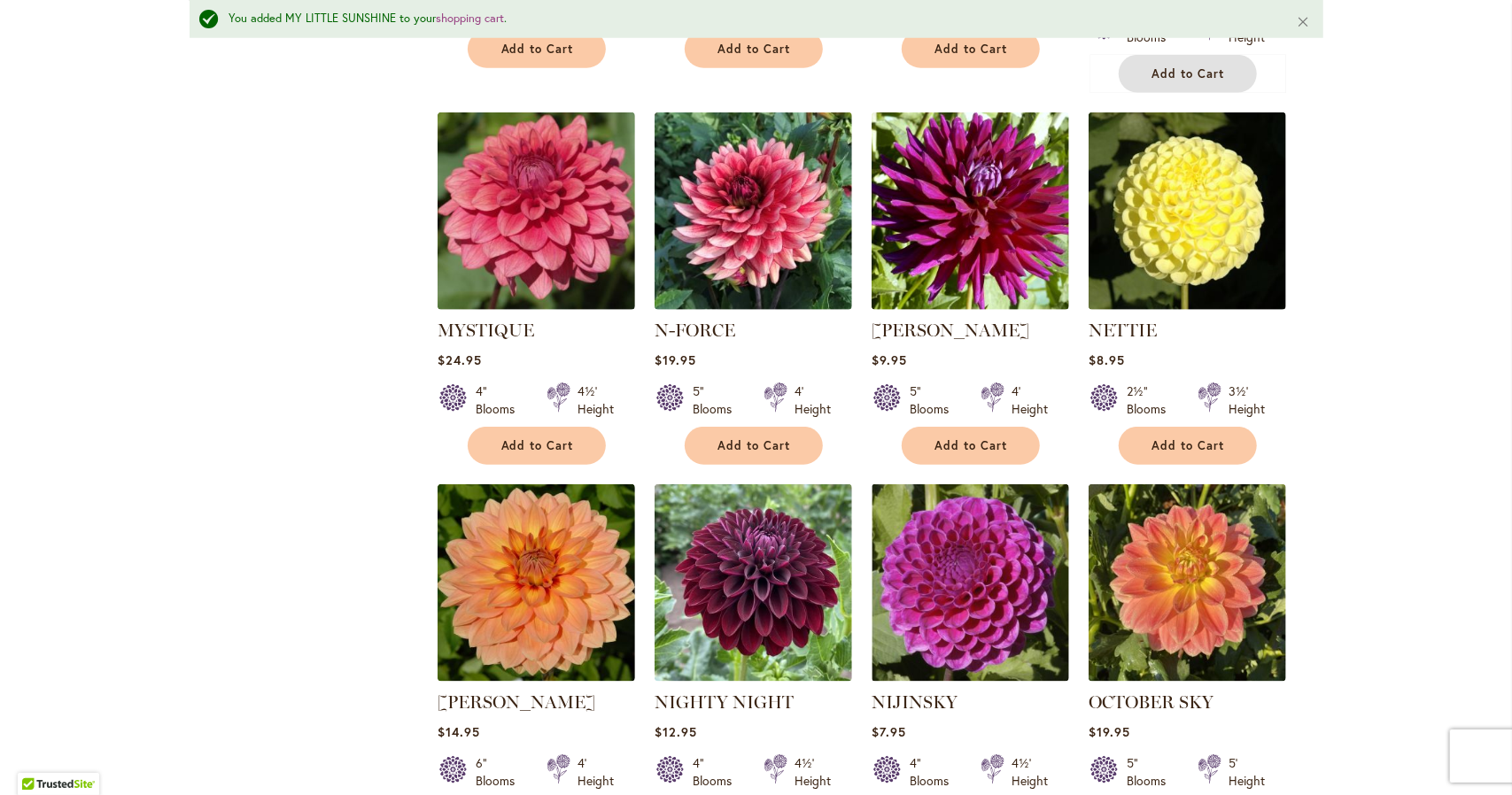
scroll to position [1375, 0]
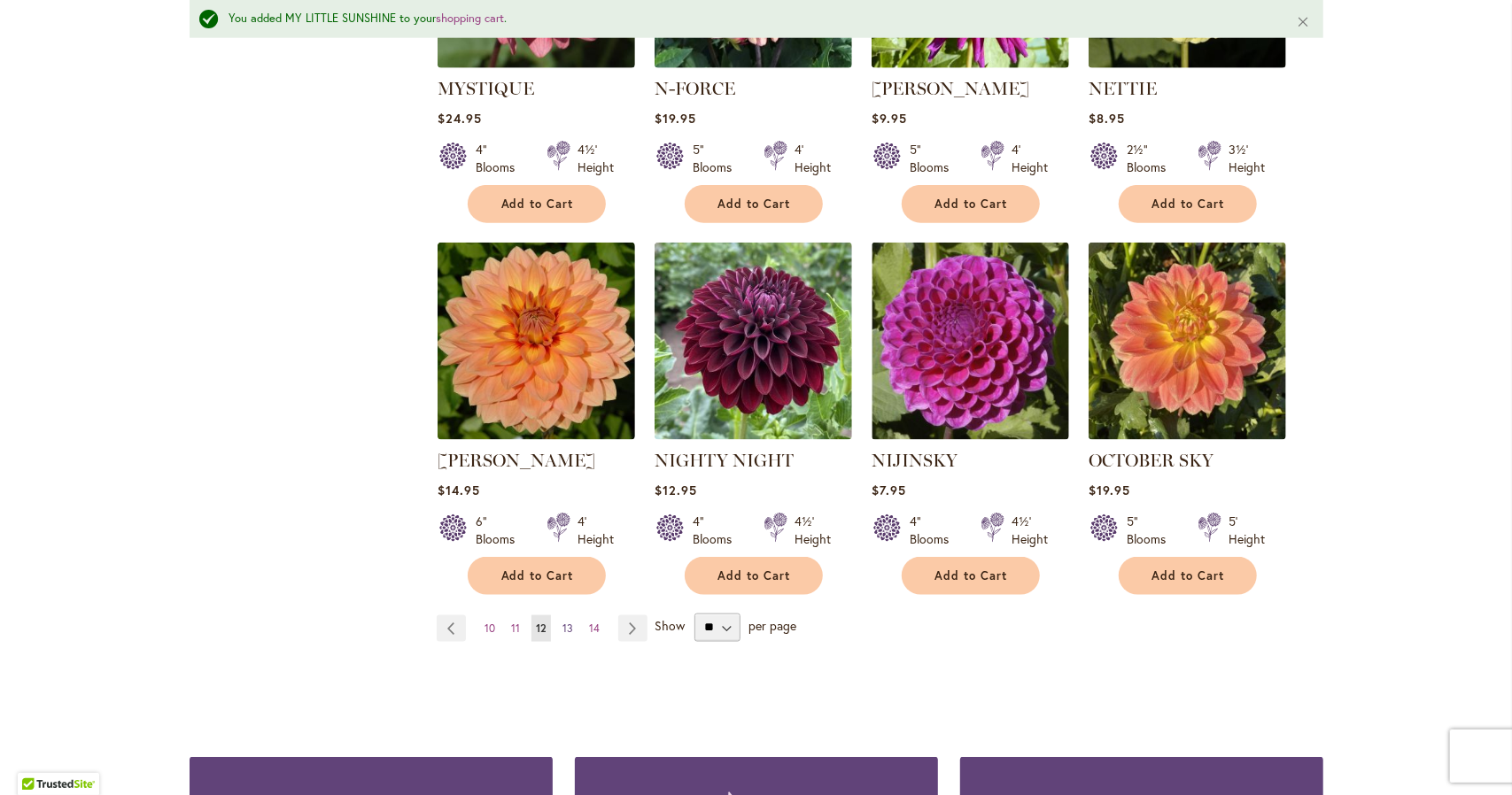
click at [565, 616] on link "Page 13" at bounding box center [568, 629] width 20 height 27
